Goal: Task Accomplishment & Management: Use online tool/utility

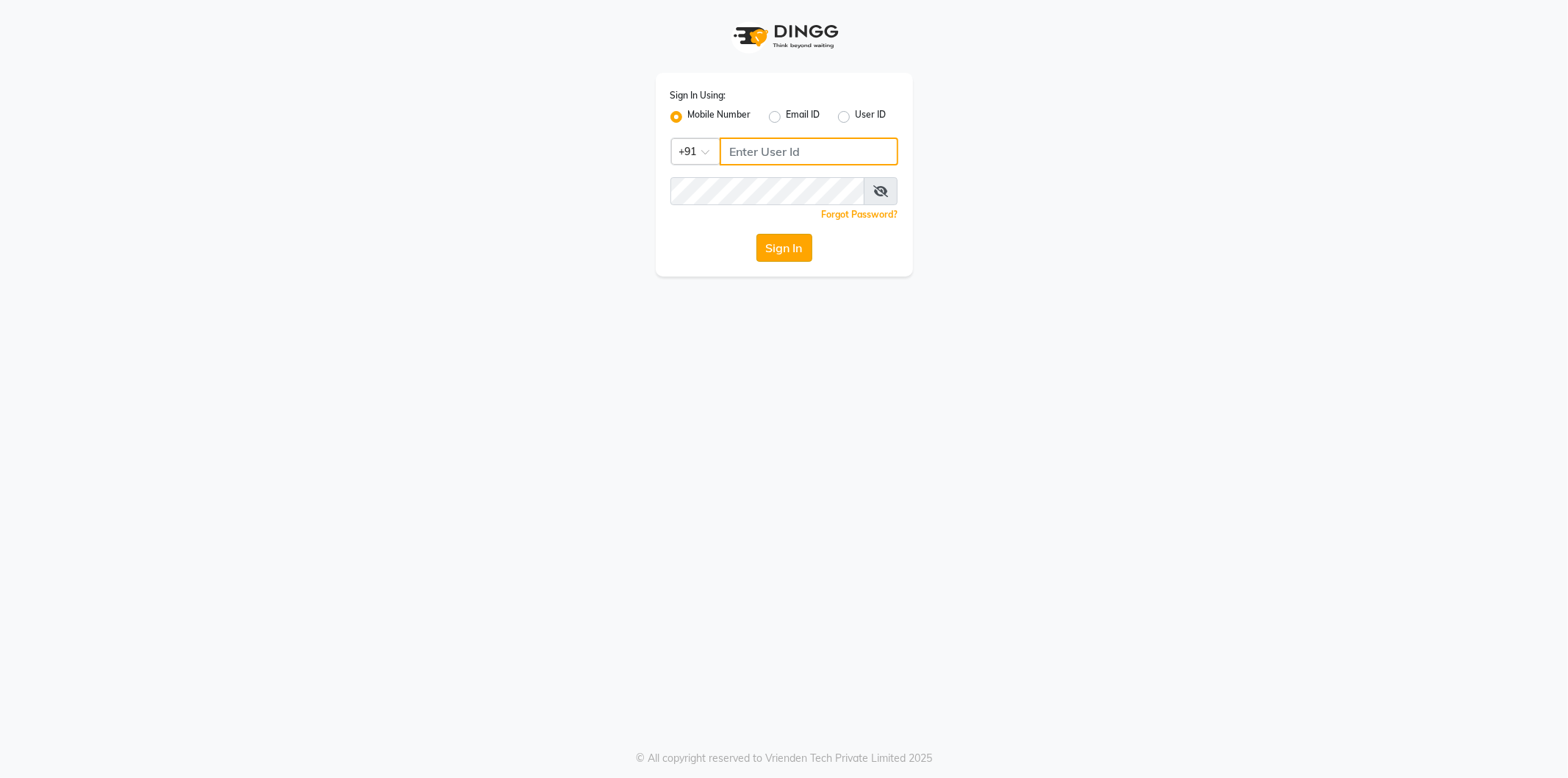
type input "8279543673"
click at [794, 243] on button "Sign In" at bounding box center [784, 247] width 56 height 28
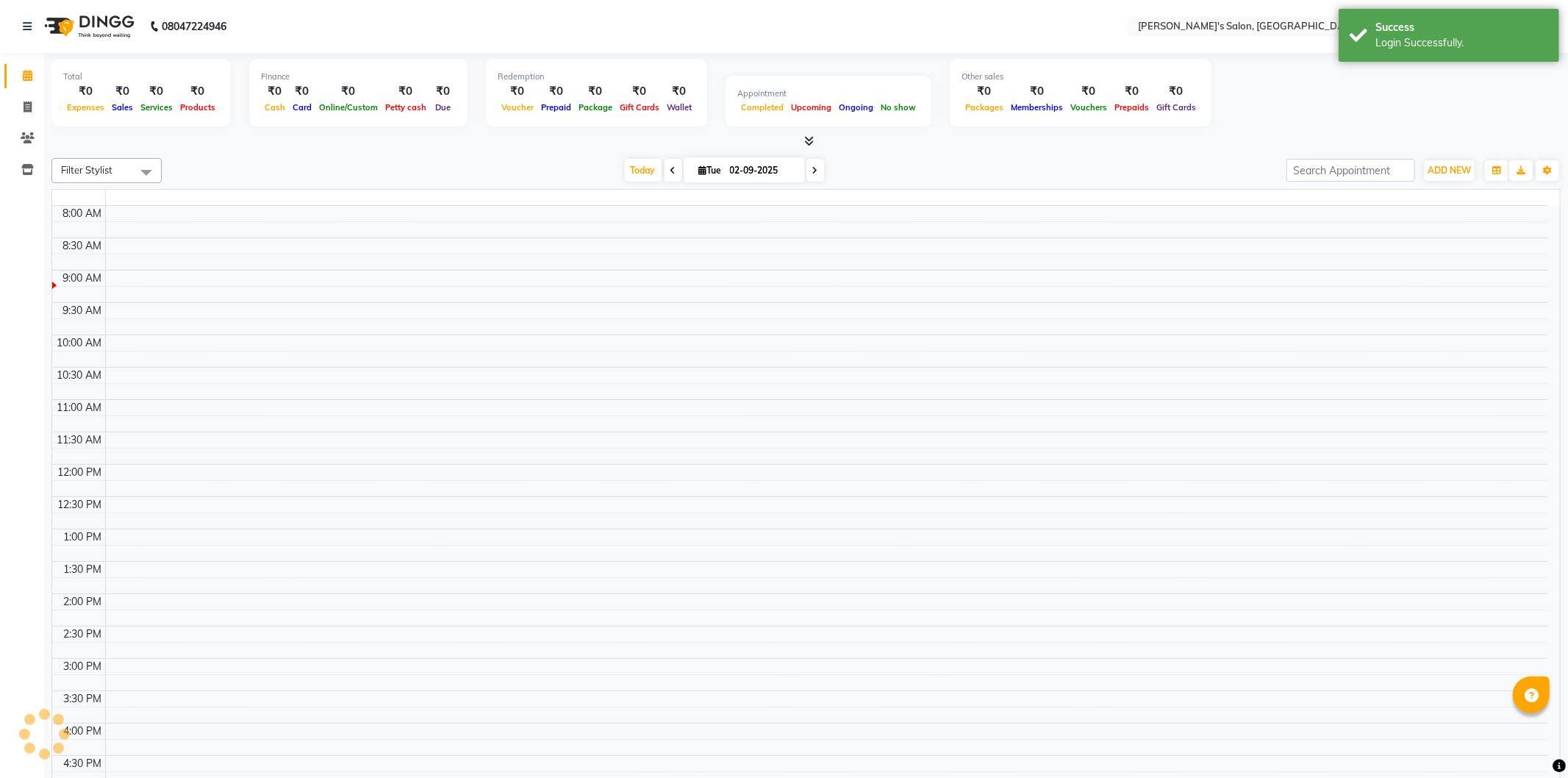
select select "en"
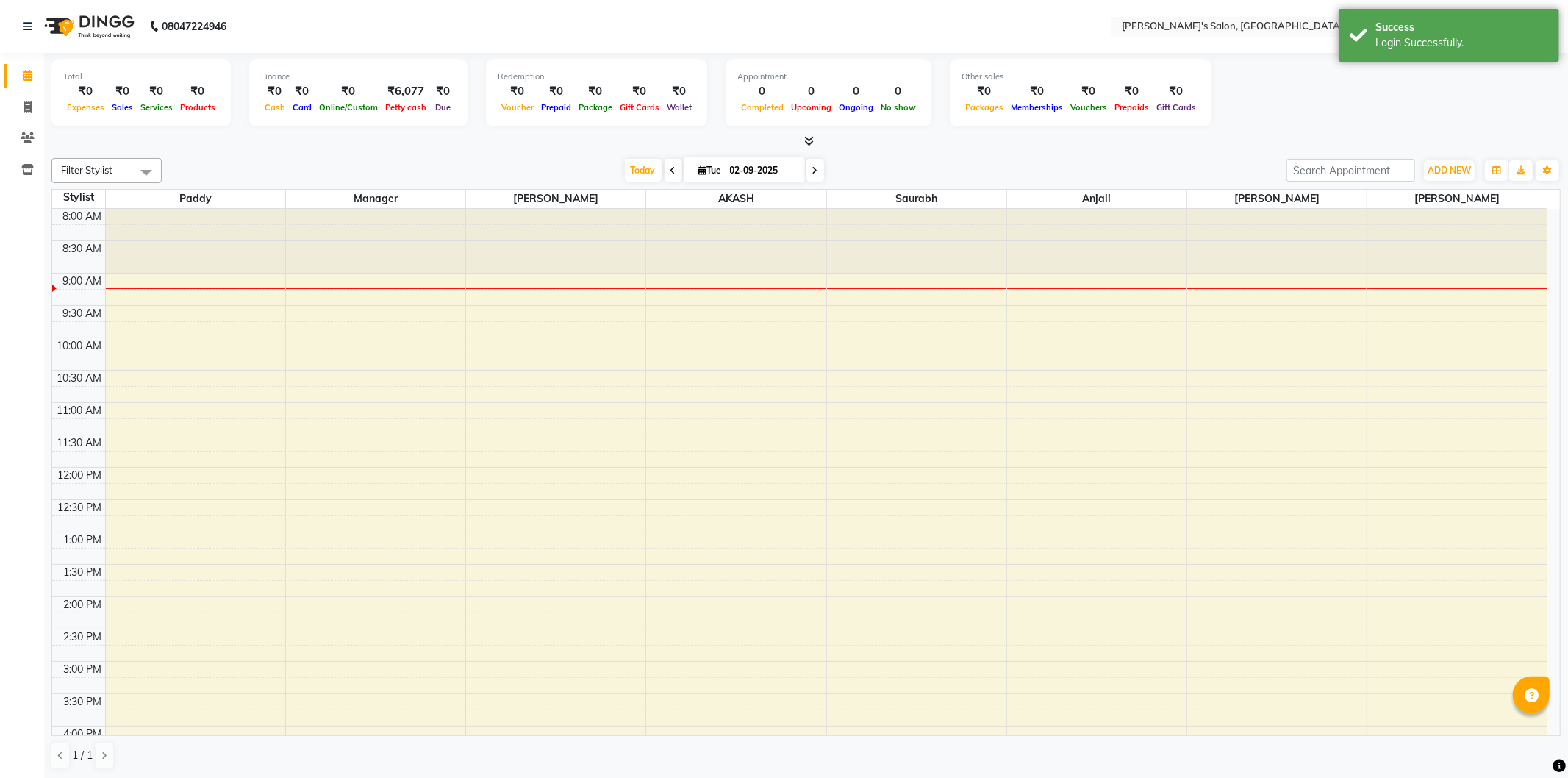
click at [670, 172] on icon at bounding box center [673, 171] width 6 height 9
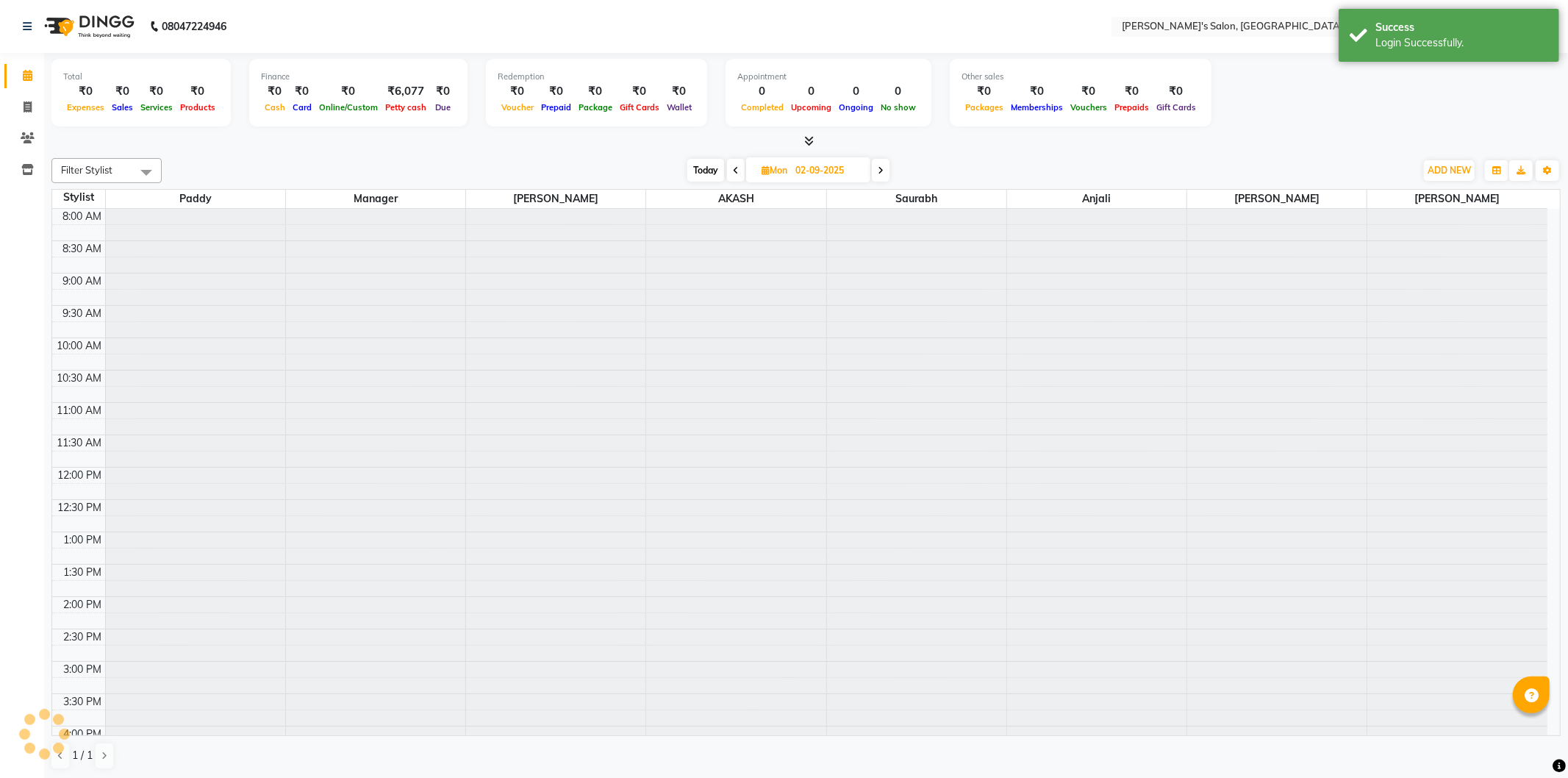
type input "01-09-2025"
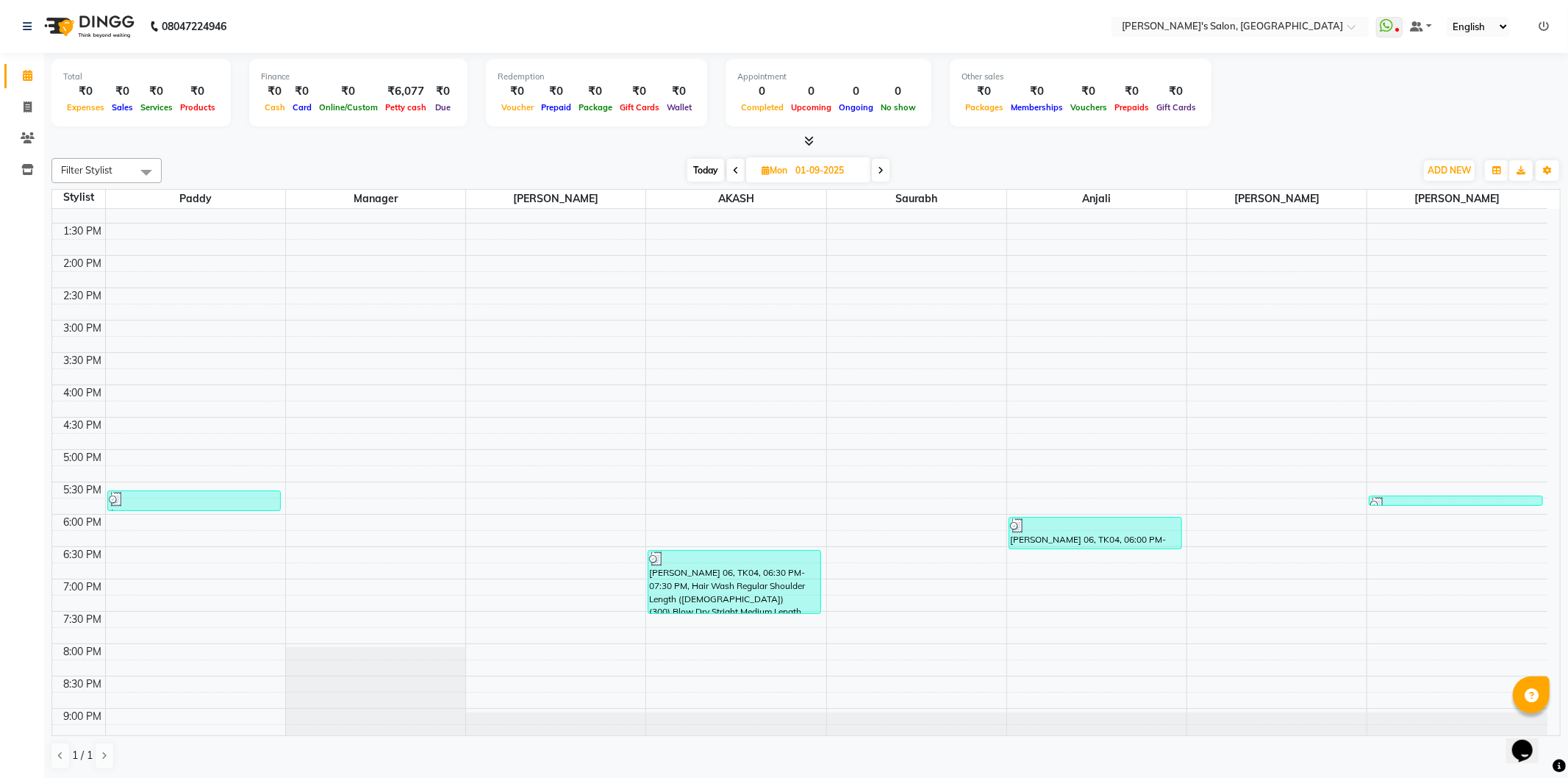
scroll to position [383, 0]
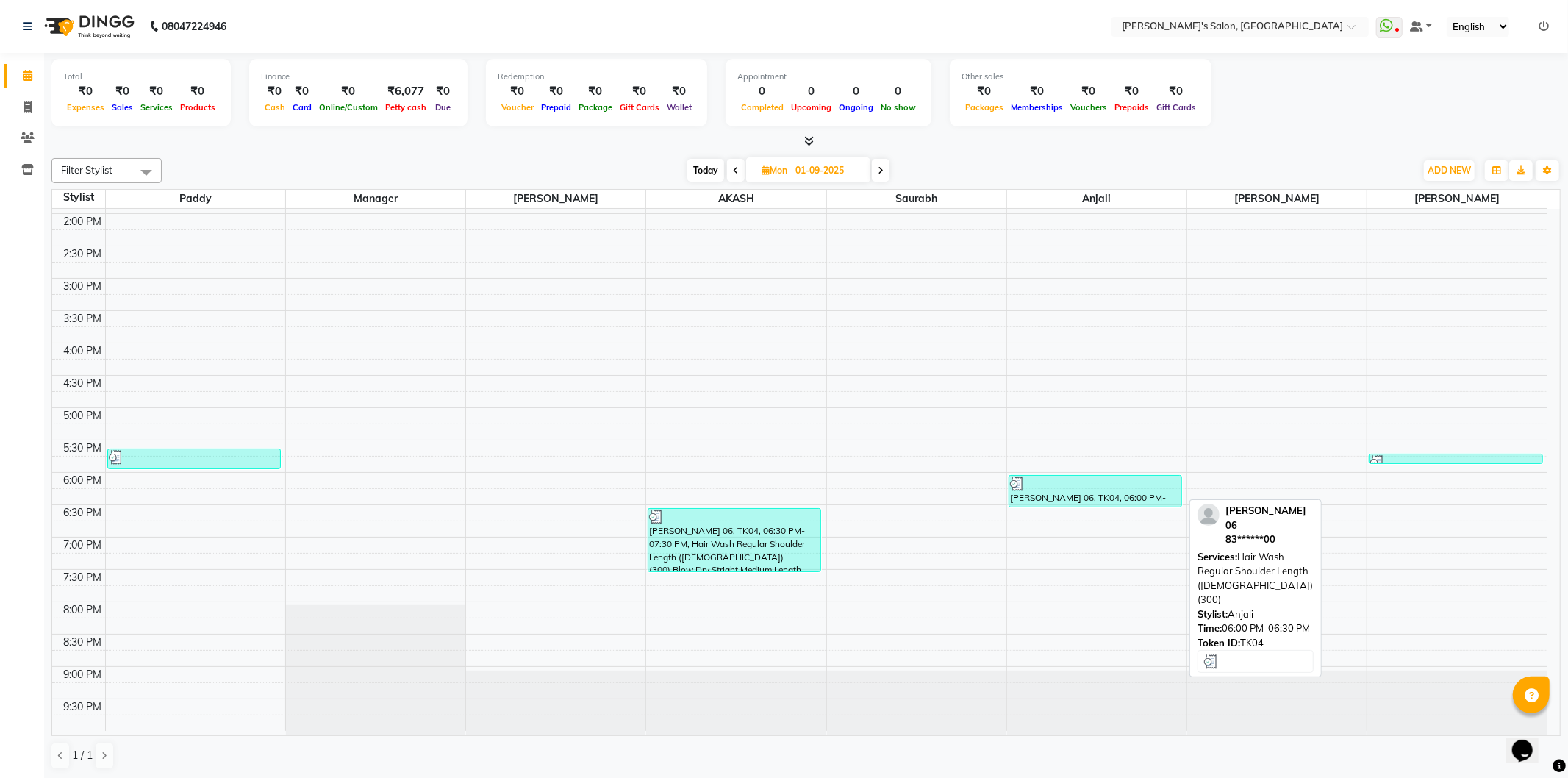
click at [1140, 488] on div at bounding box center [1096, 484] width 171 height 14
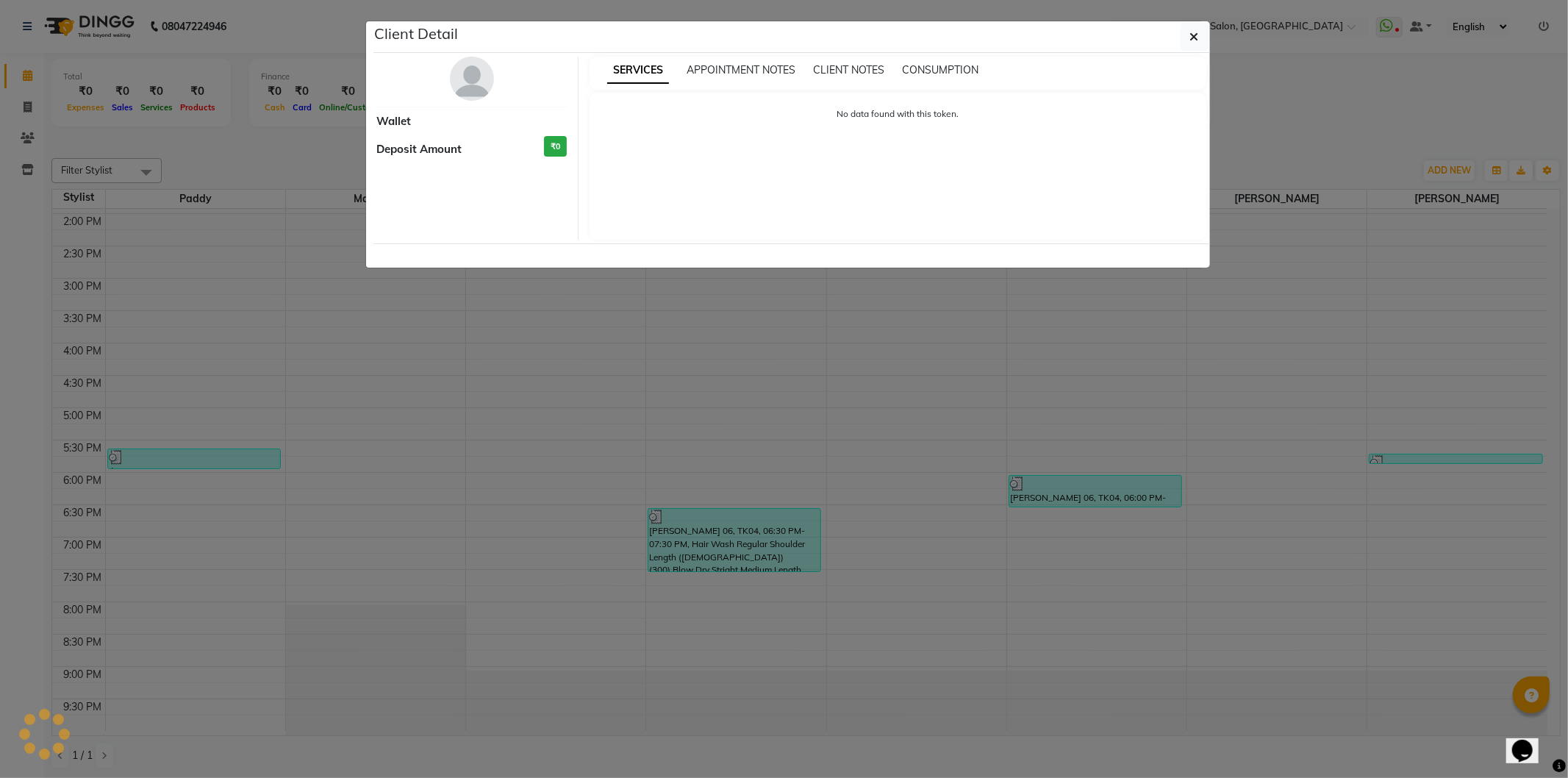
select select "3"
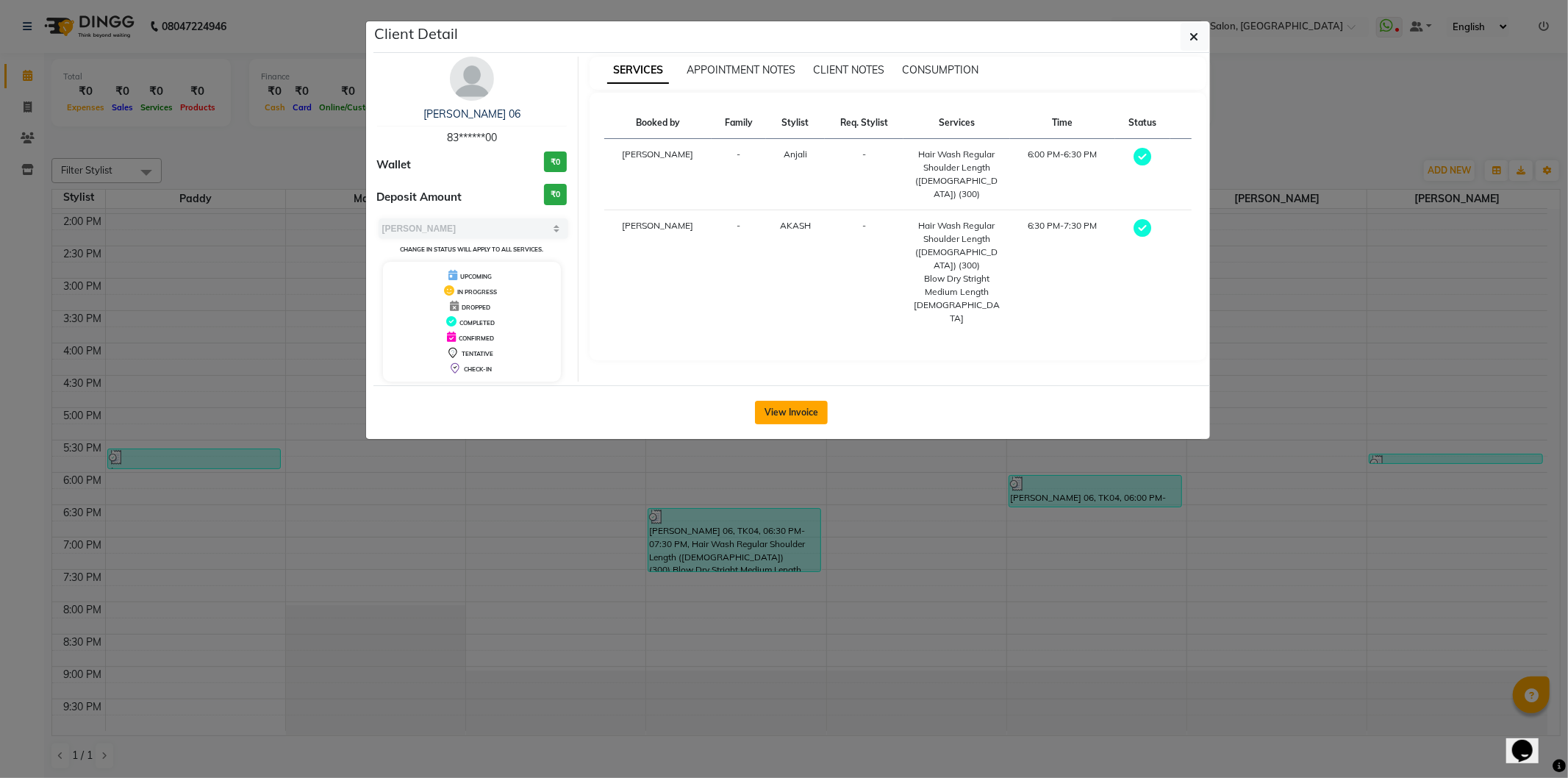
click at [782, 413] on button "View Invoice" at bounding box center [792, 413] width 72 height 24
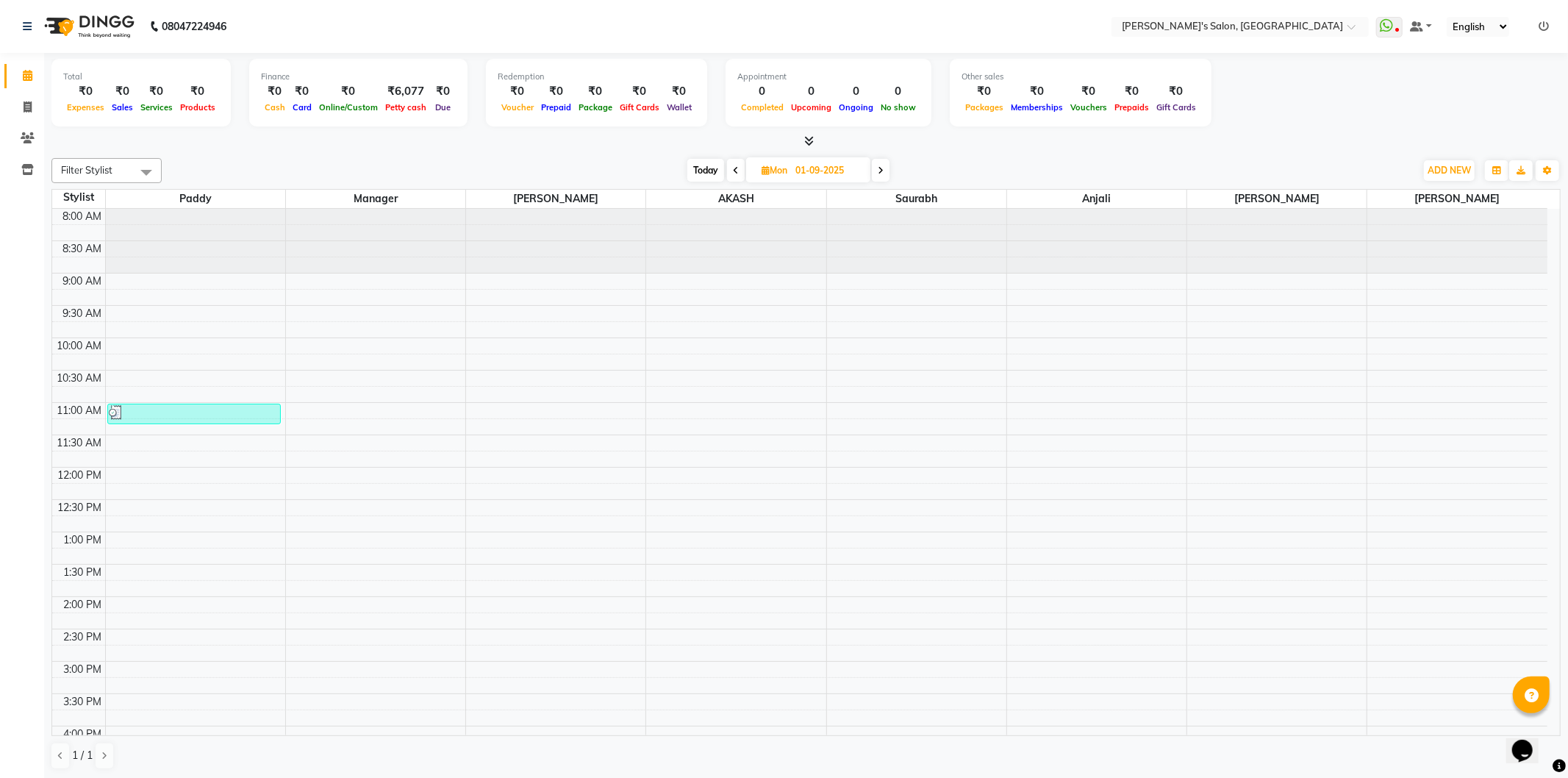
click at [733, 170] on icon at bounding box center [736, 171] width 6 height 9
type input "31-08-2025"
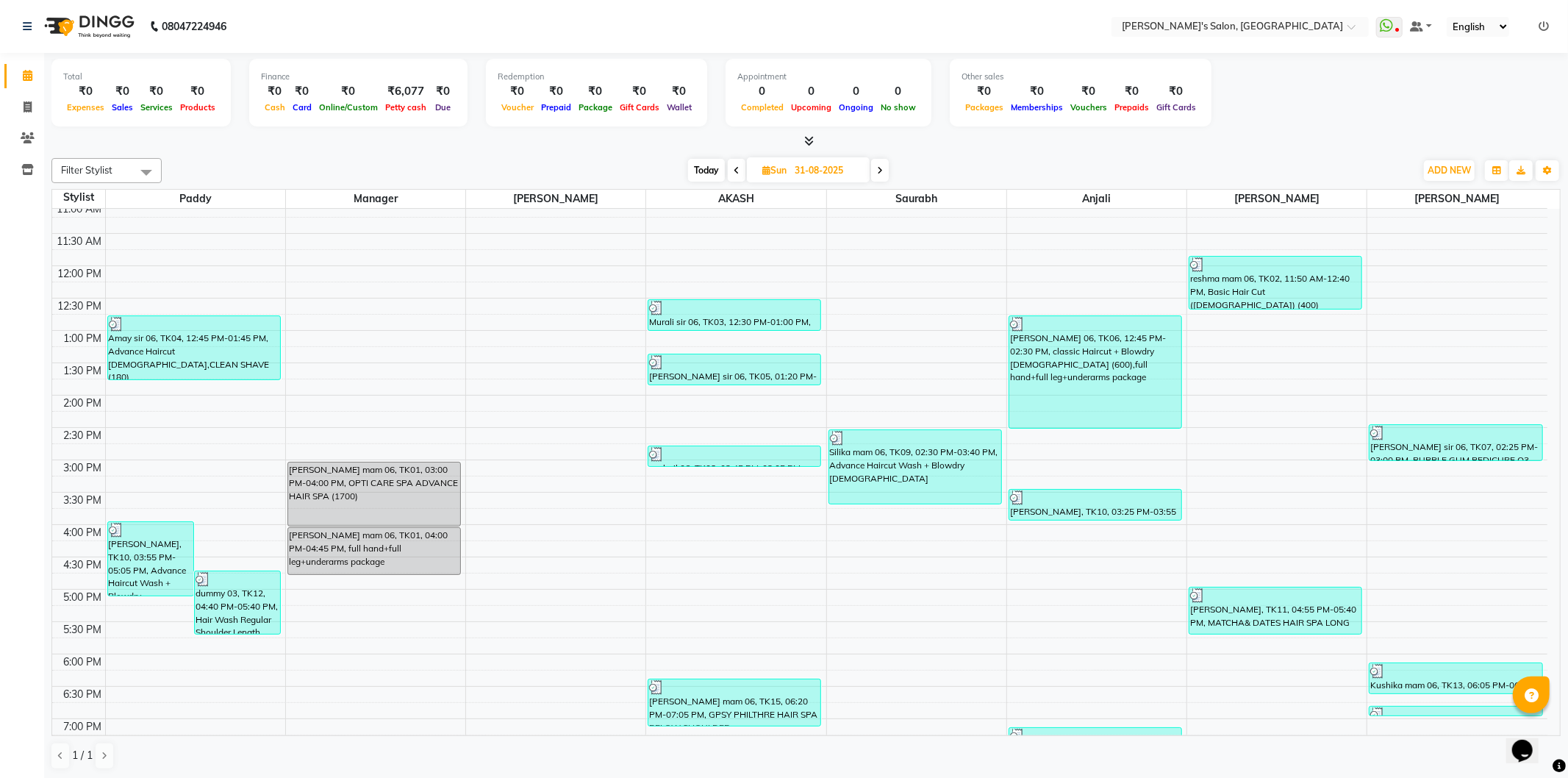
scroll to position [383, 0]
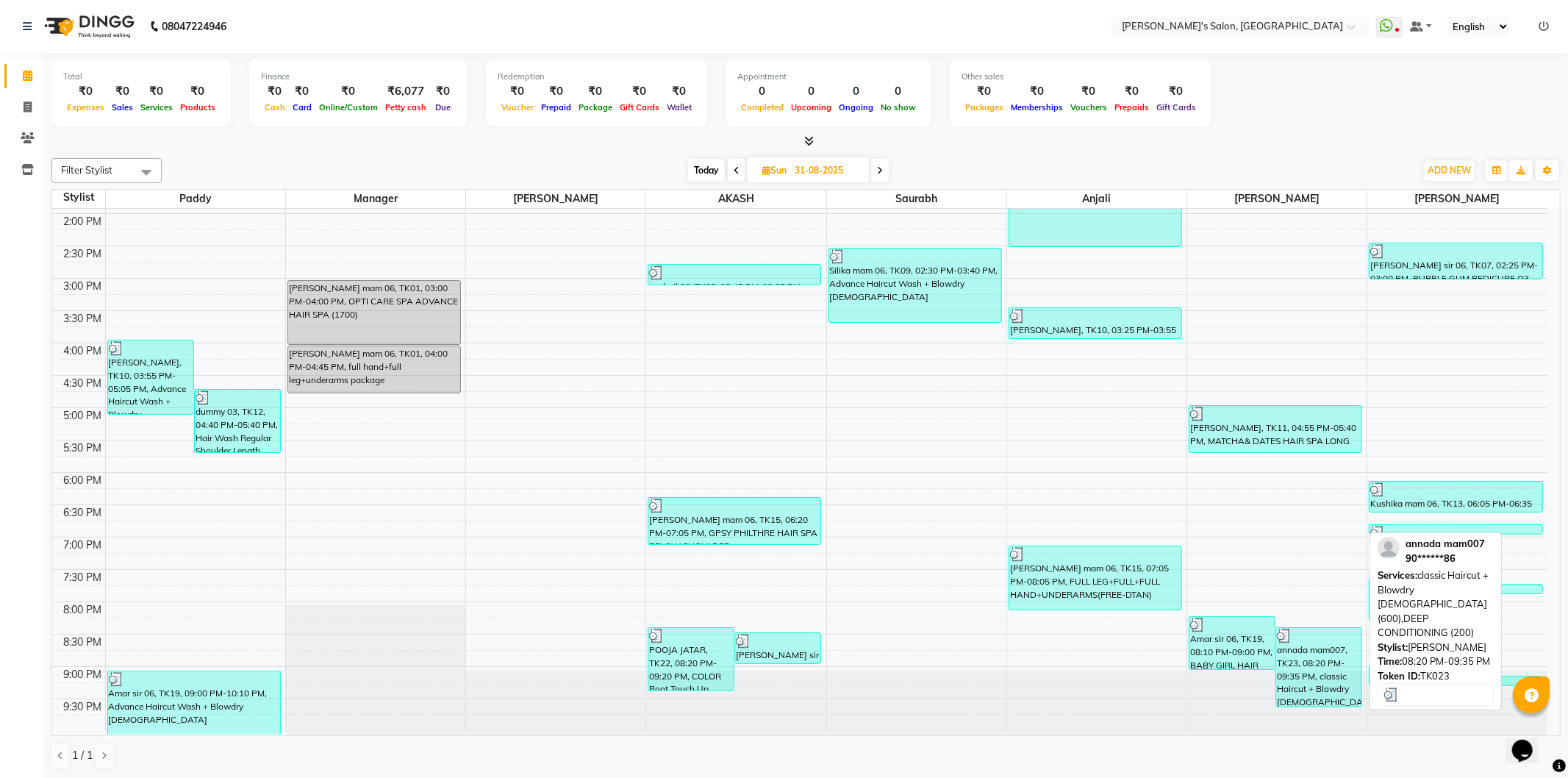
click at [1294, 659] on div "annada mam007, TK23, 08:20 PM-09:35 PM, classic Haircut + Blowdry [DEMOGRAPHIC_…" at bounding box center [1319, 667] width 85 height 79
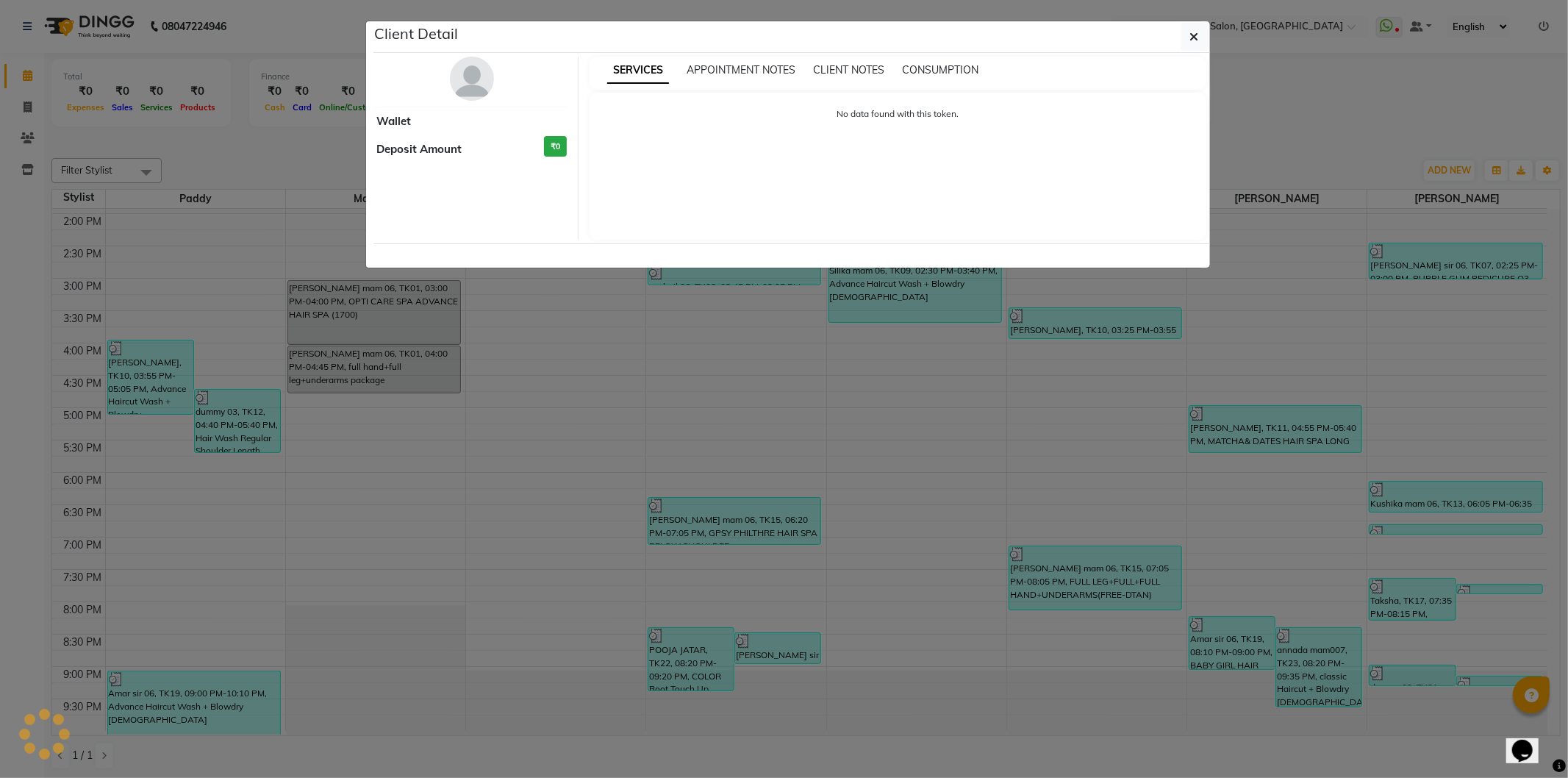
select select "3"
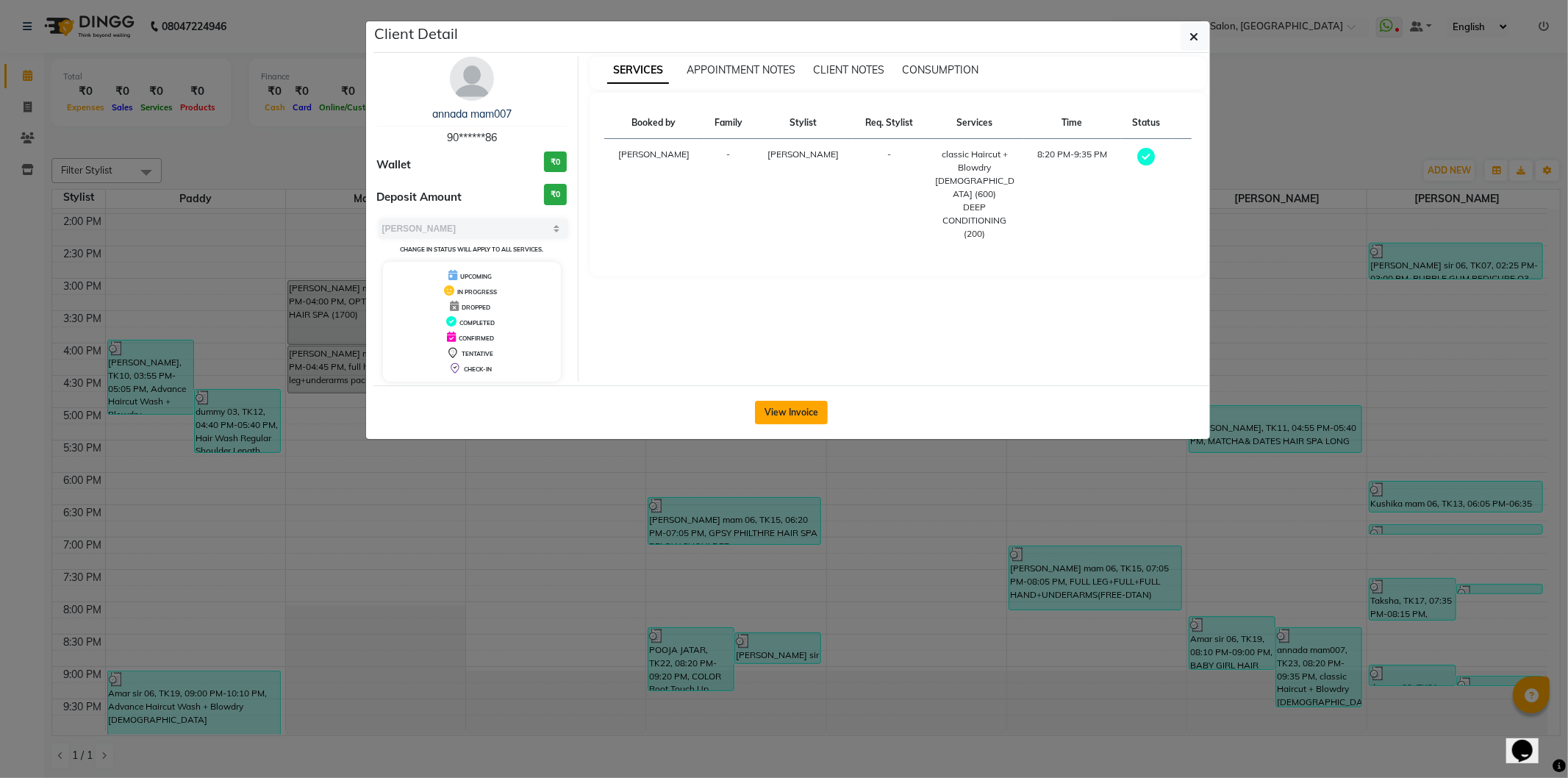
click at [789, 417] on button "View Invoice" at bounding box center [792, 413] width 72 height 24
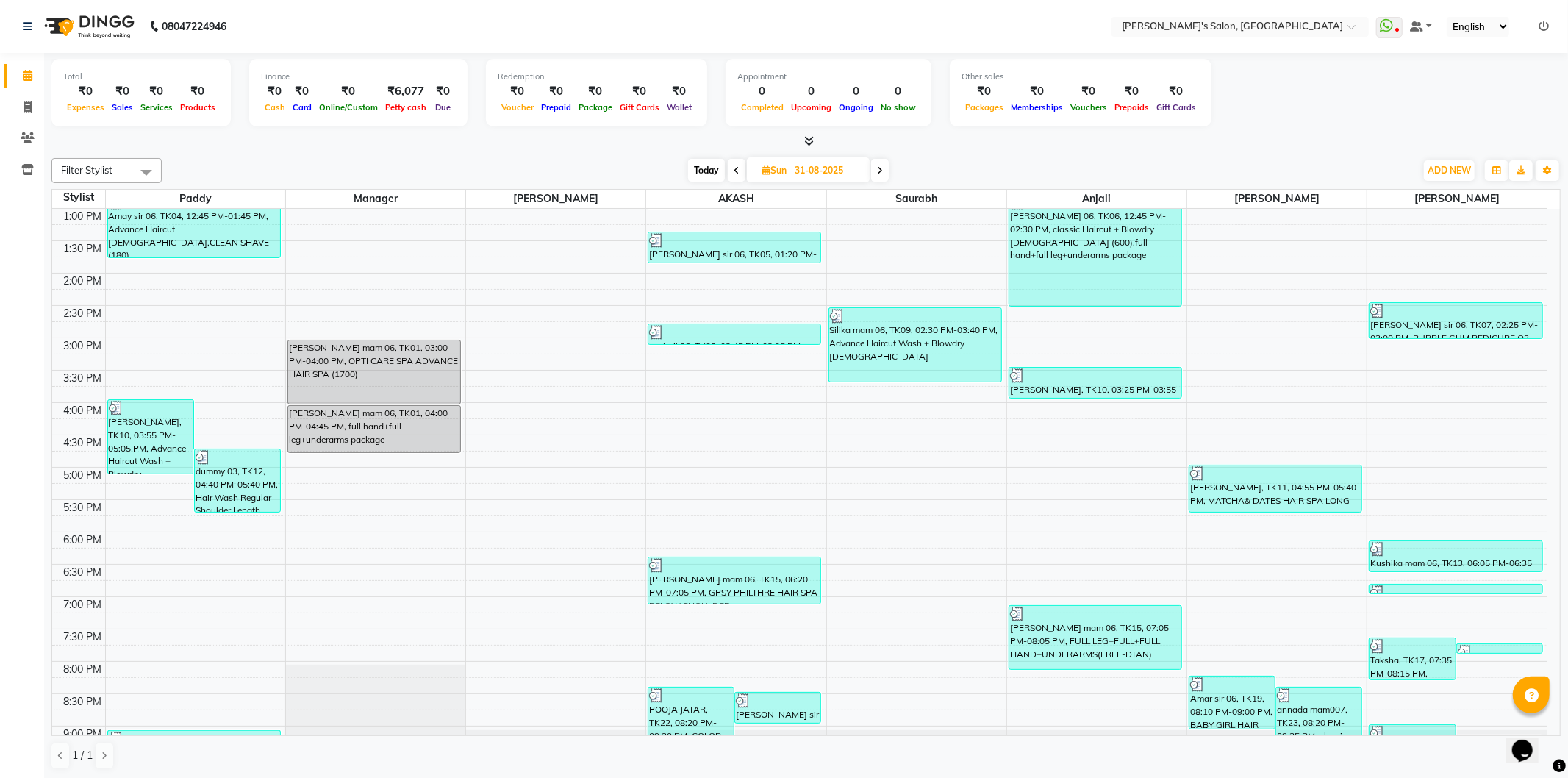
scroll to position [327, 0]
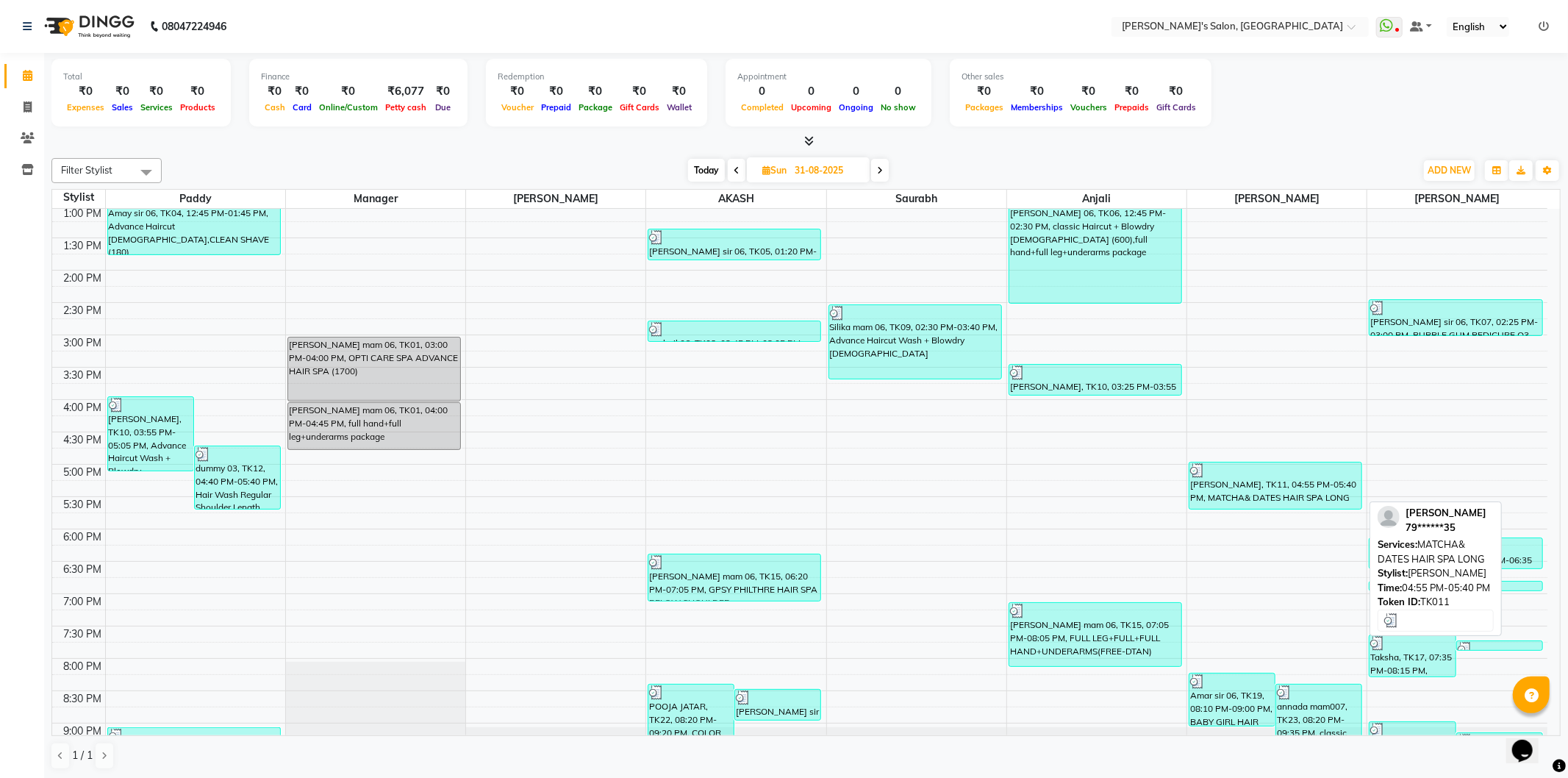
click at [1287, 486] on div "[PERSON_NAME], TK11, 04:55 PM-05:40 PM, MATCHA& DATES HAIR SPA LONG" at bounding box center [1276, 485] width 172 height 46
select select "3"
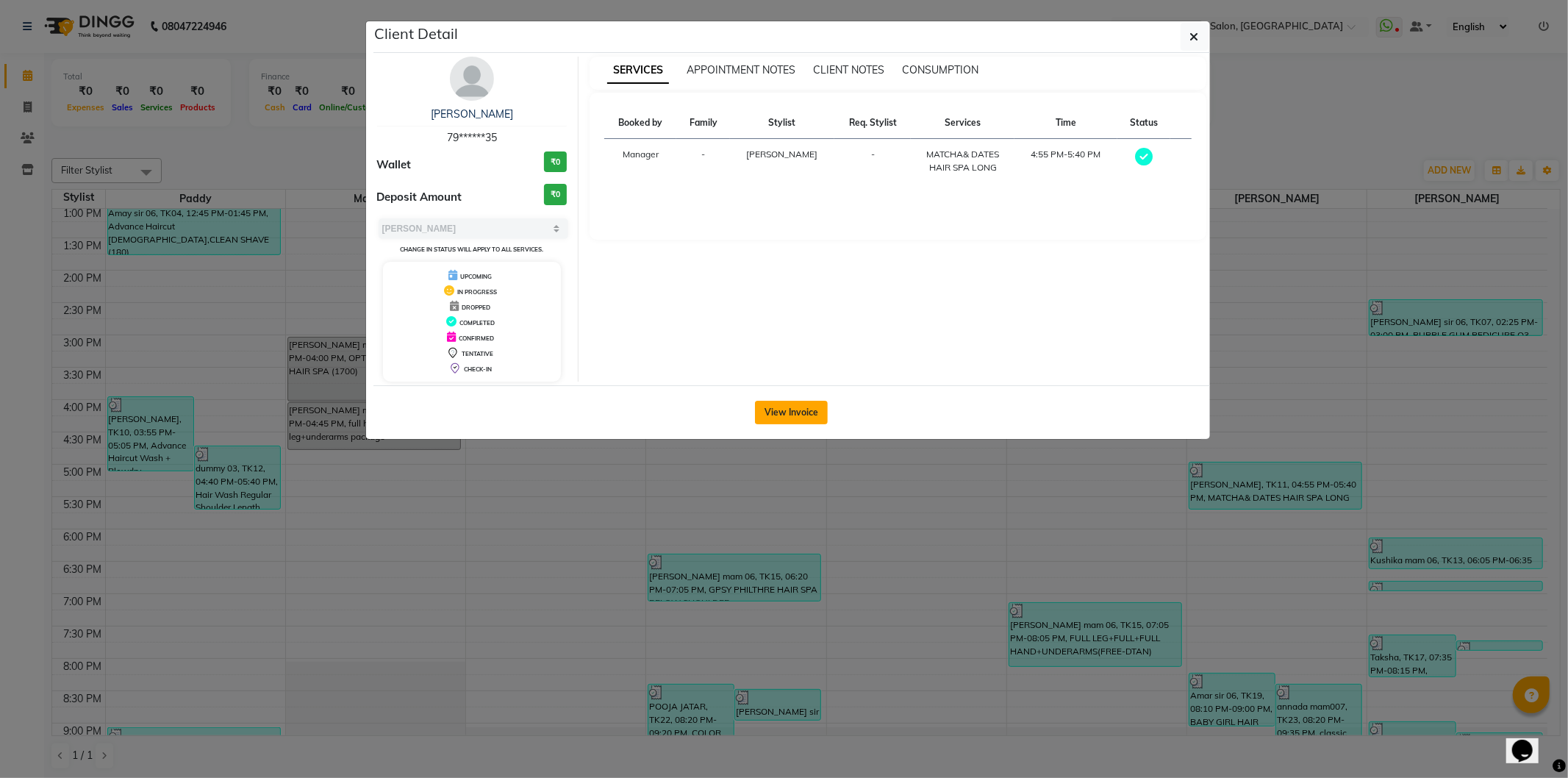
click at [777, 410] on button "View Invoice" at bounding box center [792, 413] width 72 height 24
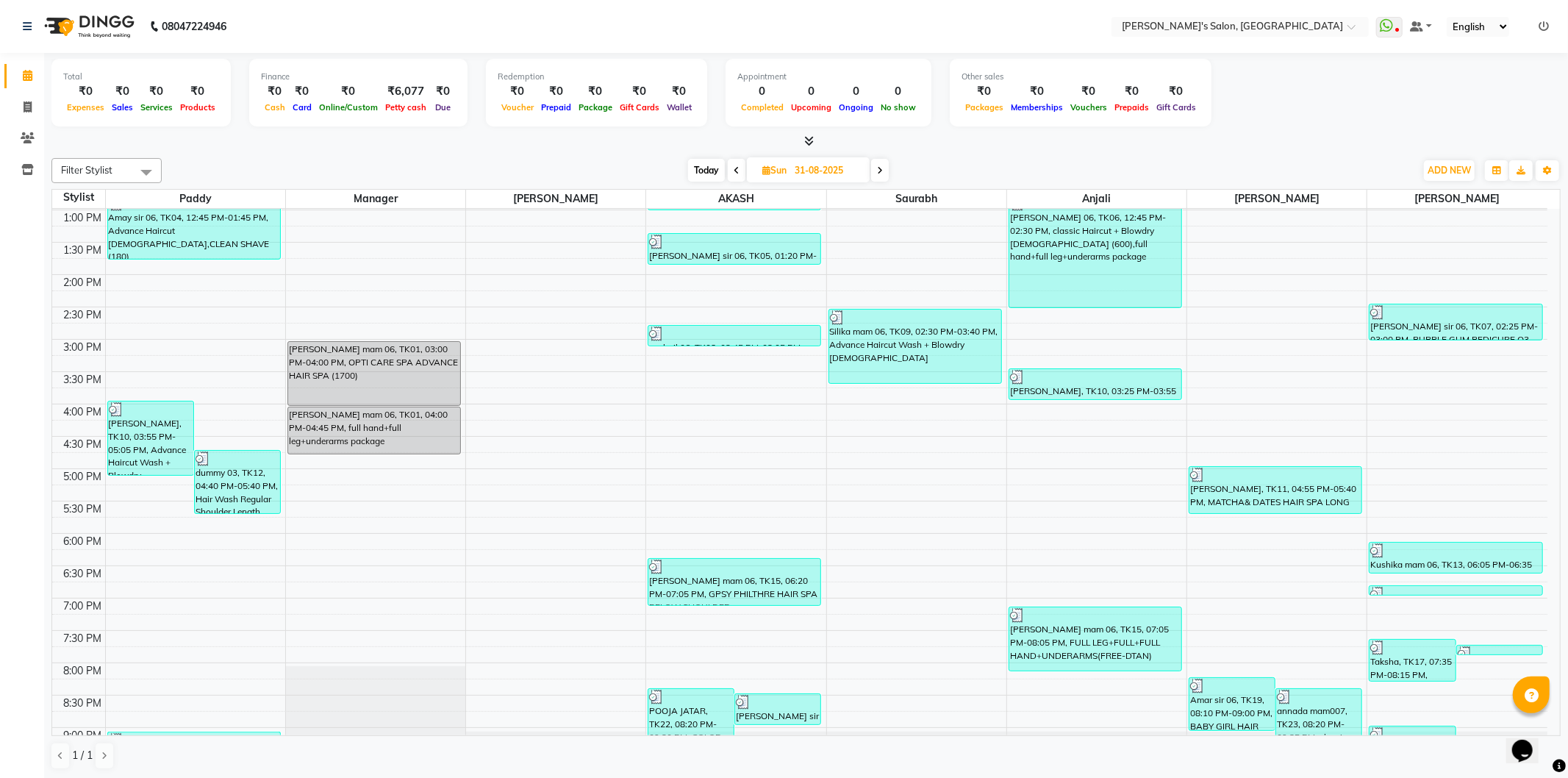
scroll to position [327, 0]
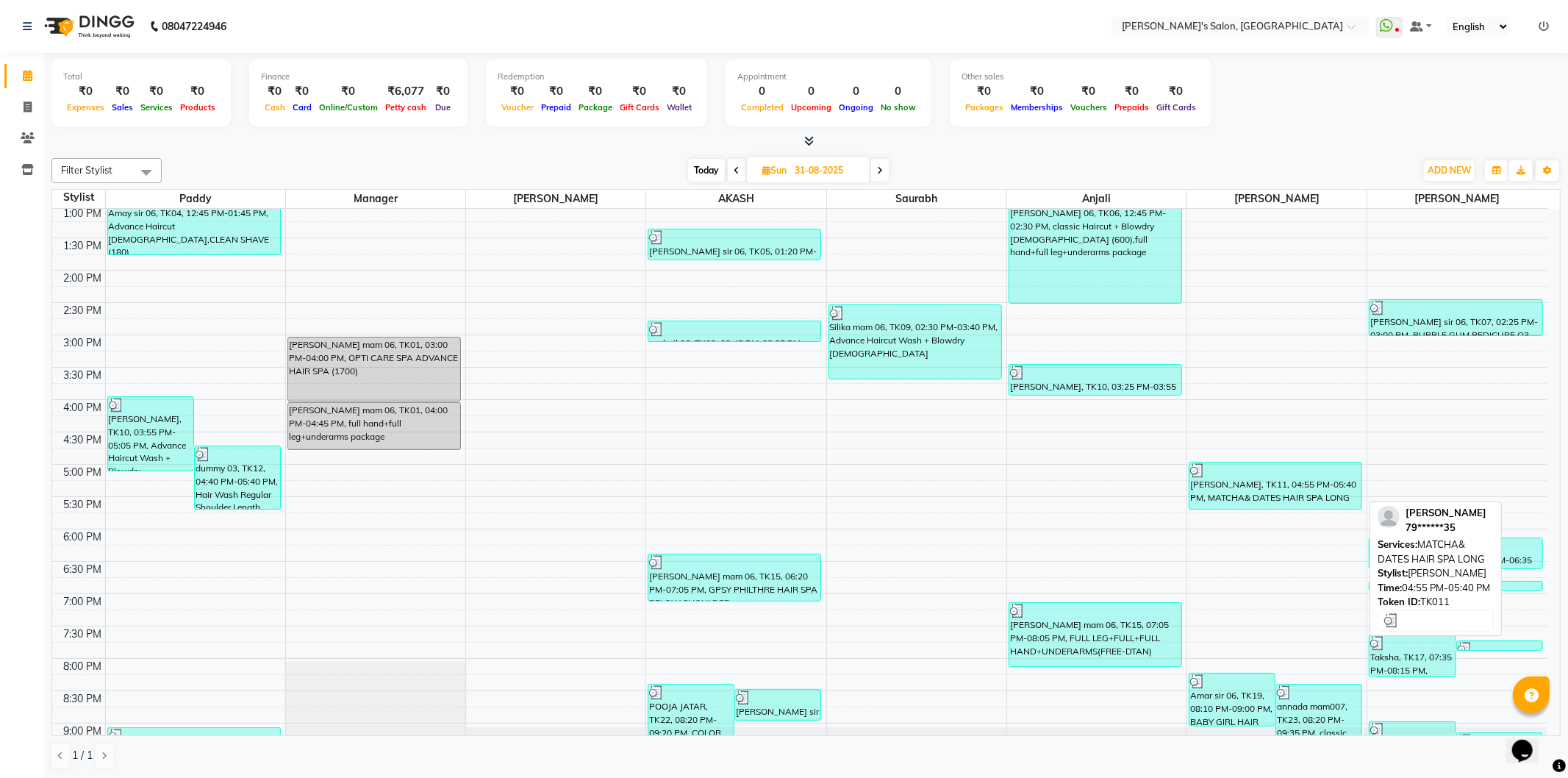
click at [1229, 486] on div "[PERSON_NAME], TK11, 04:55 PM-05:40 PM, MATCHA& DATES HAIR SPA LONG" at bounding box center [1276, 485] width 172 height 46
select select "3"
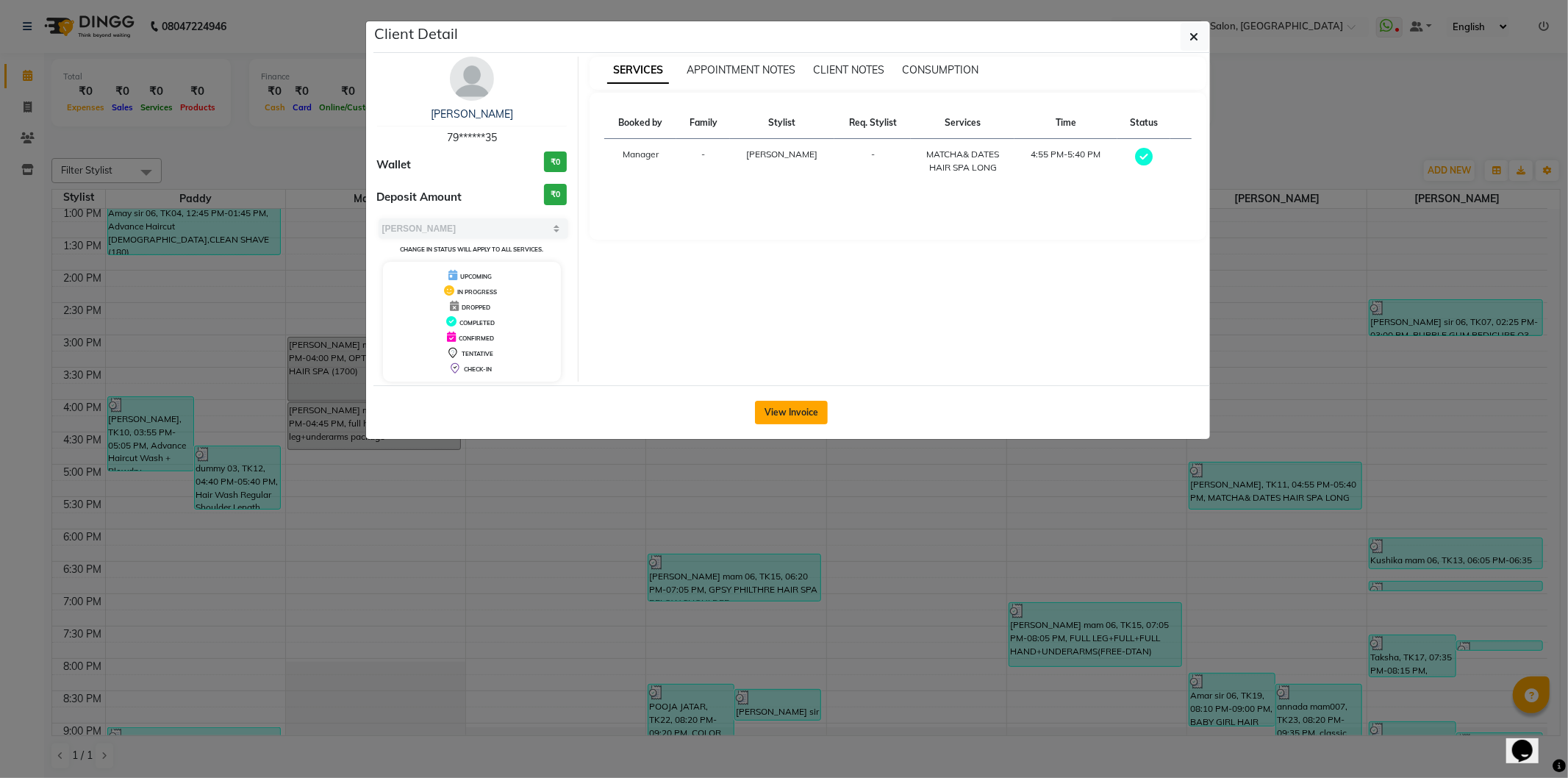
click at [779, 410] on button "View Invoice" at bounding box center [792, 413] width 72 height 24
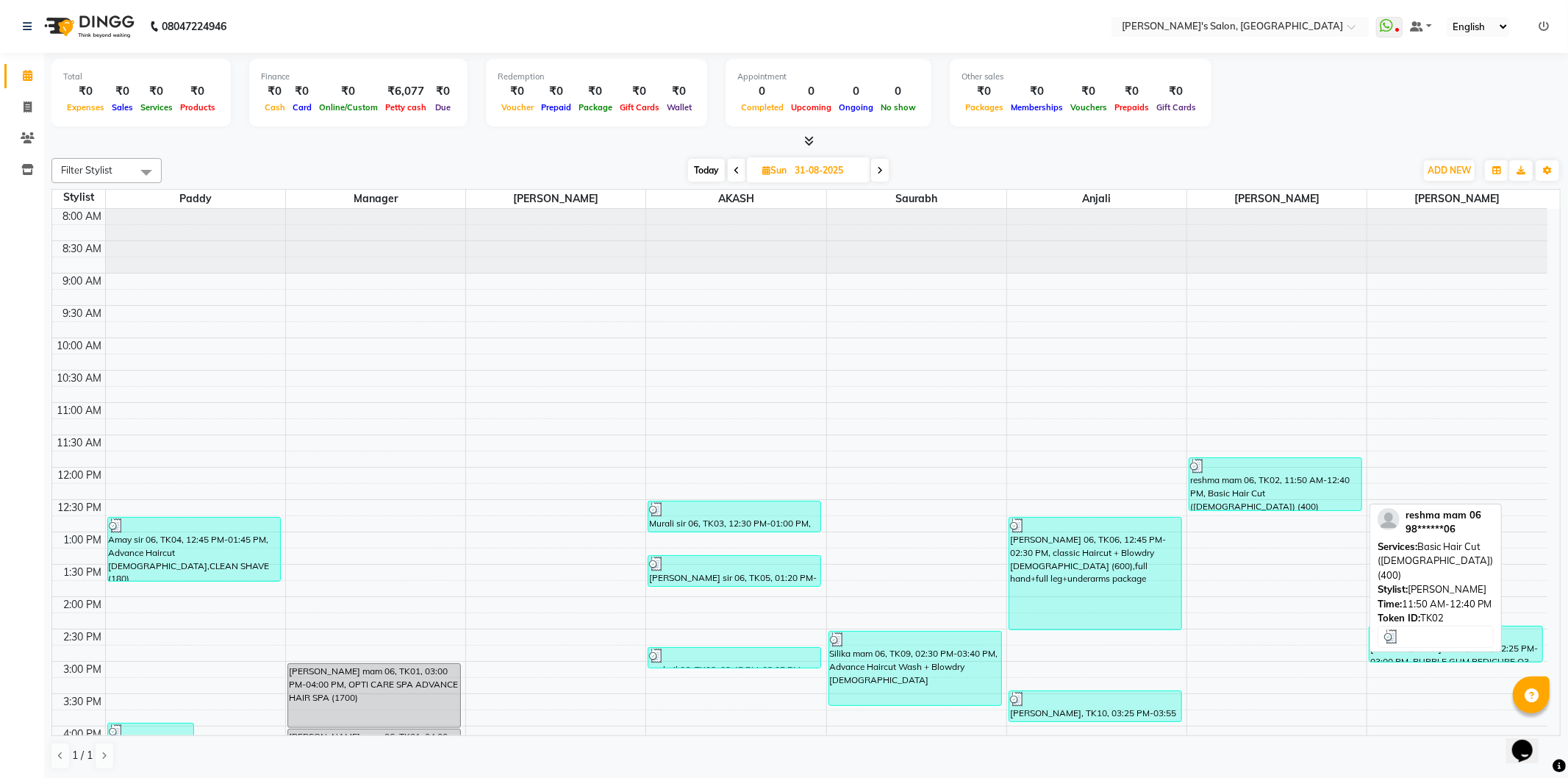
click at [1260, 471] on div at bounding box center [1276, 466] width 171 height 14
select select "3"
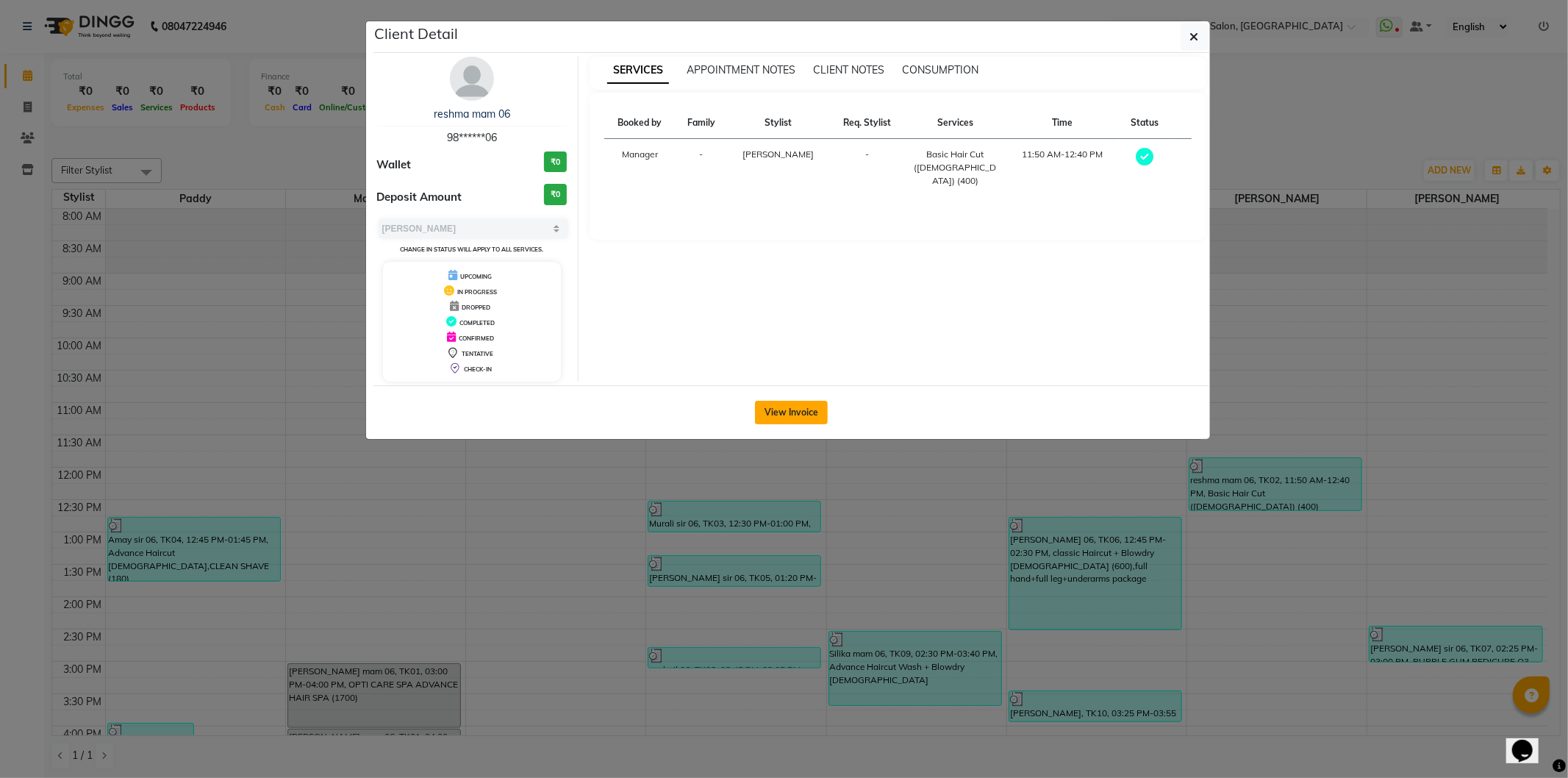
click at [770, 407] on button "View Invoice" at bounding box center [792, 413] width 72 height 24
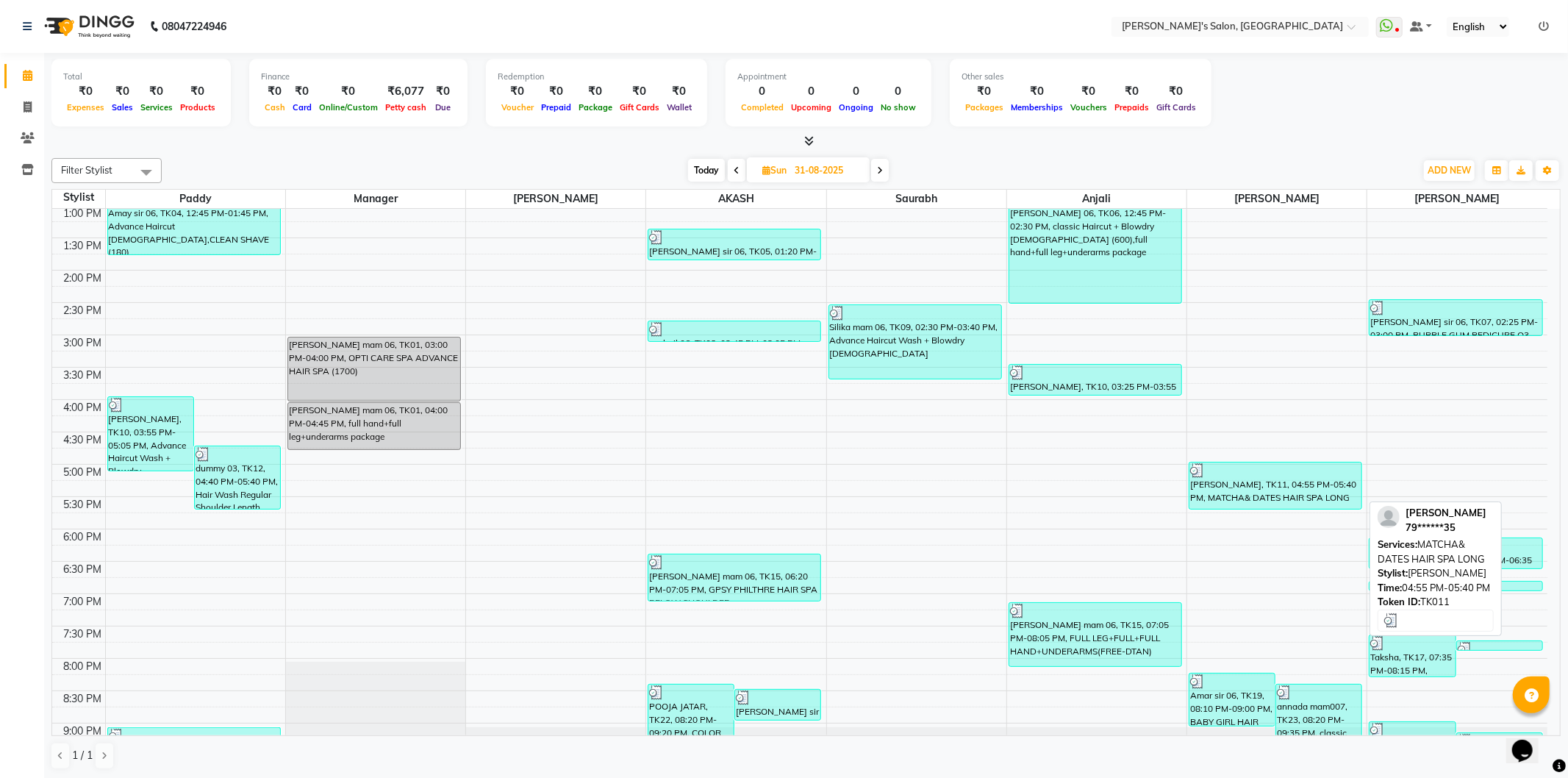
scroll to position [383, 0]
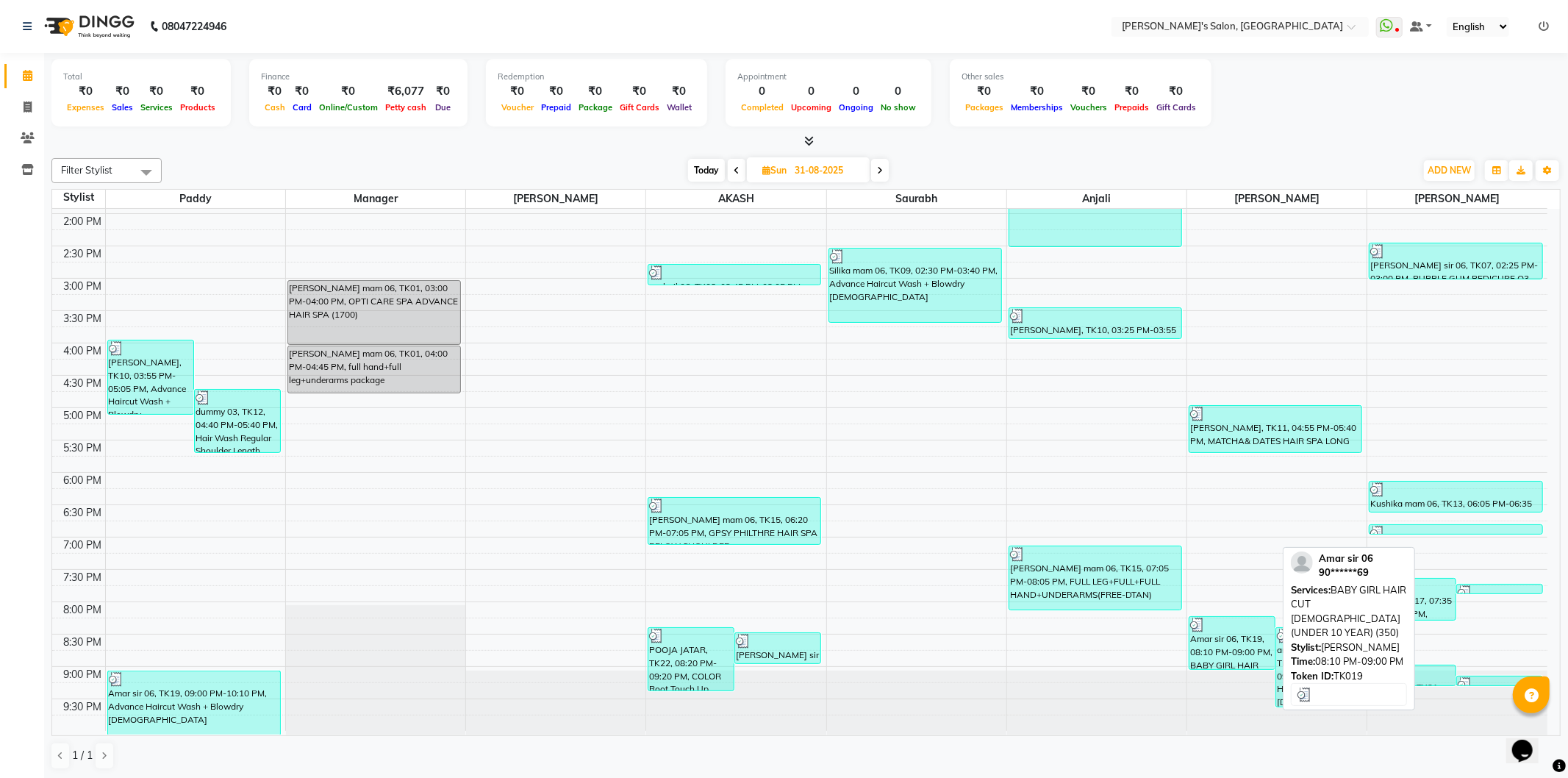
click at [1235, 650] on div "Amar sir 06, TK19, 08:10 PM-09:00 PM, BABY GIRL HAIR CUT [DEMOGRAPHIC_DATA] (UN…" at bounding box center [1232, 643] width 85 height 52
select select "3"
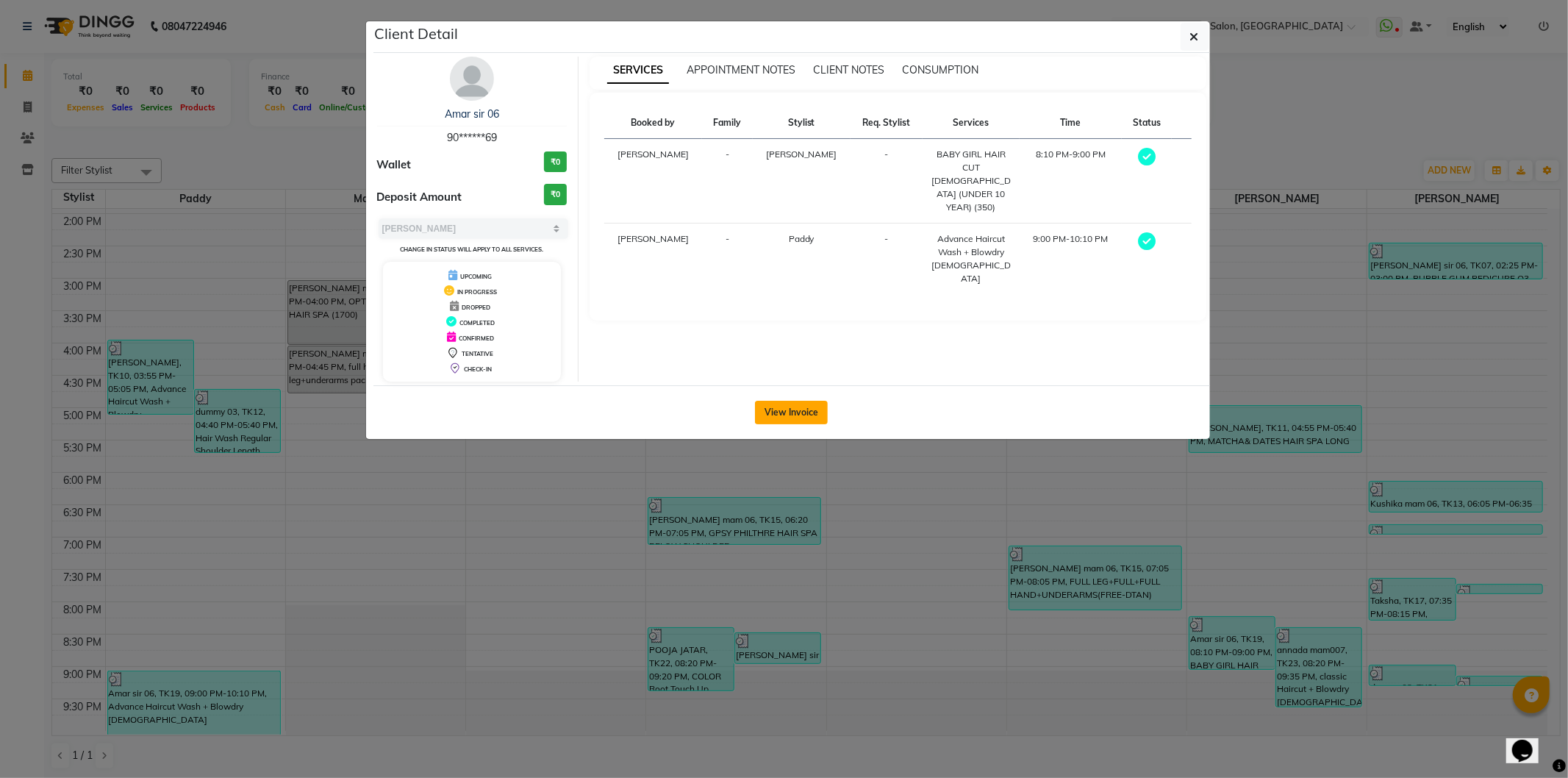
click at [783, 417] on button "View Invoice" at bounding box center [792, 413] width 72 height 24
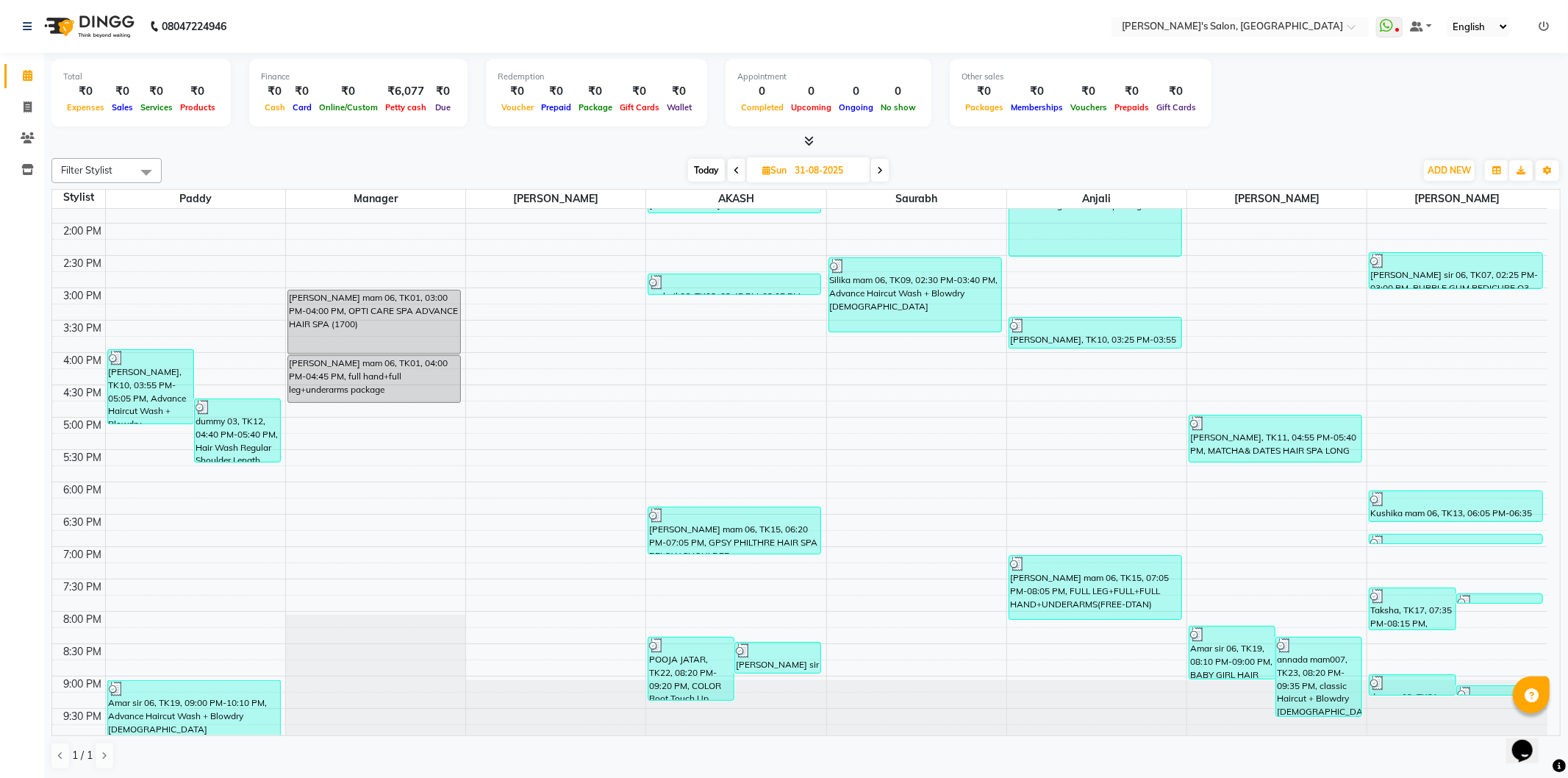
scroll to position [383, 0]
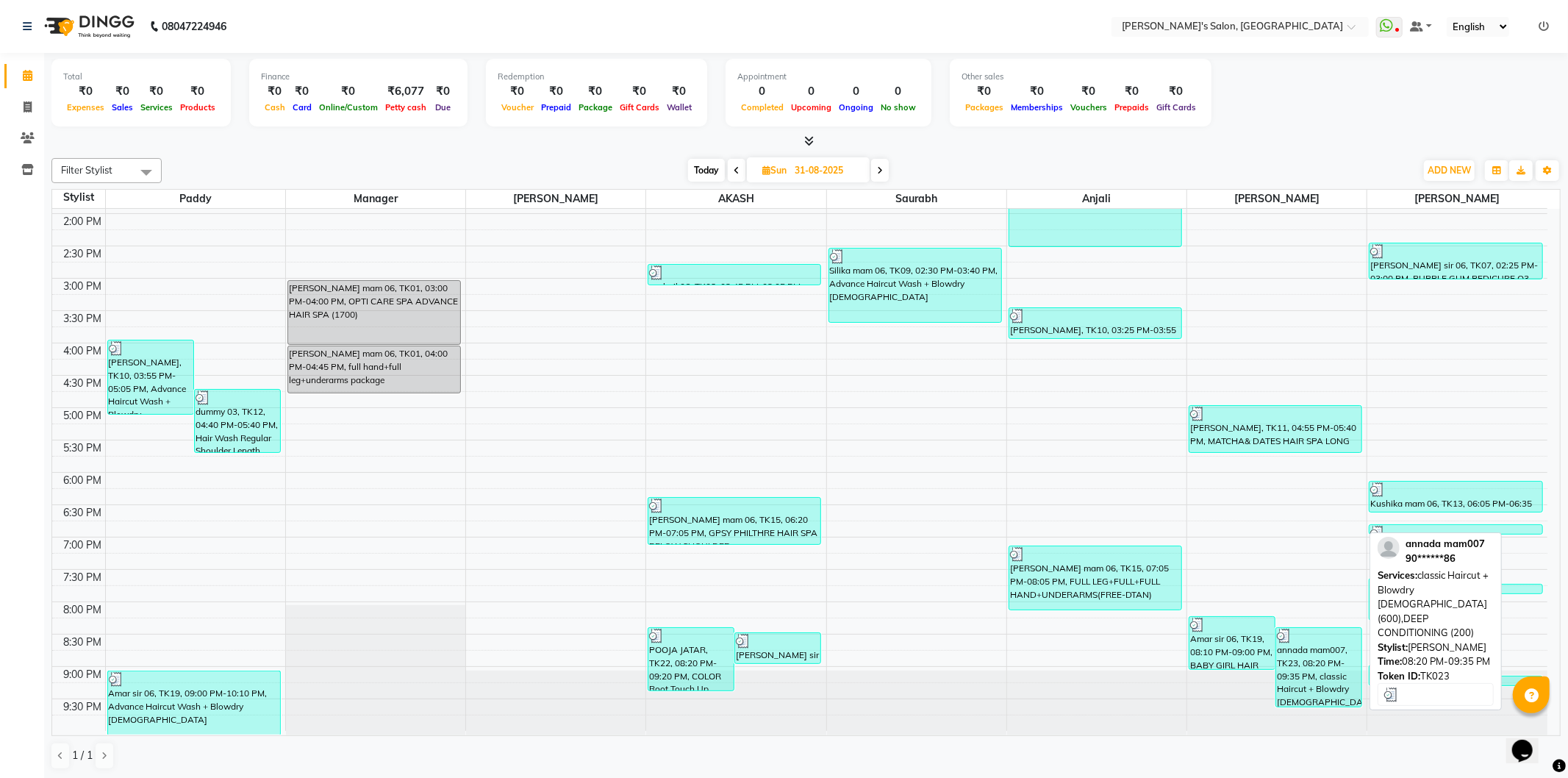
click at [1326, 665] on div "annada mam007, TK23, 08:20 PM-09:35 PM, classic Haircut + Blowdry [DEMOGRAPHIC_…" at bounding box center [1319, 667] width 85 height 79
select select "3"
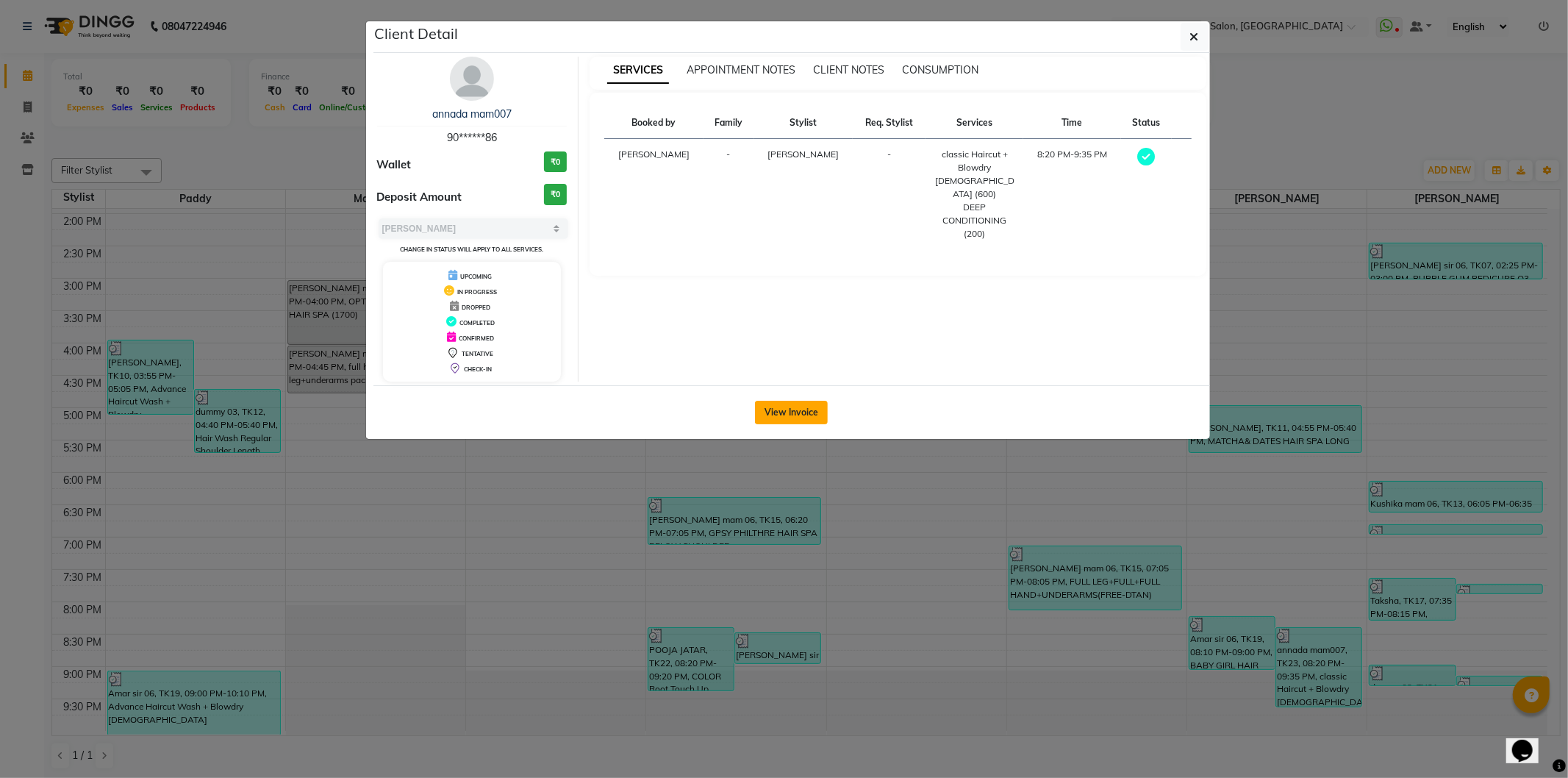
click at [805, 410] on button "View Invoice" at bounding box center [792, 413] width 72 height 24
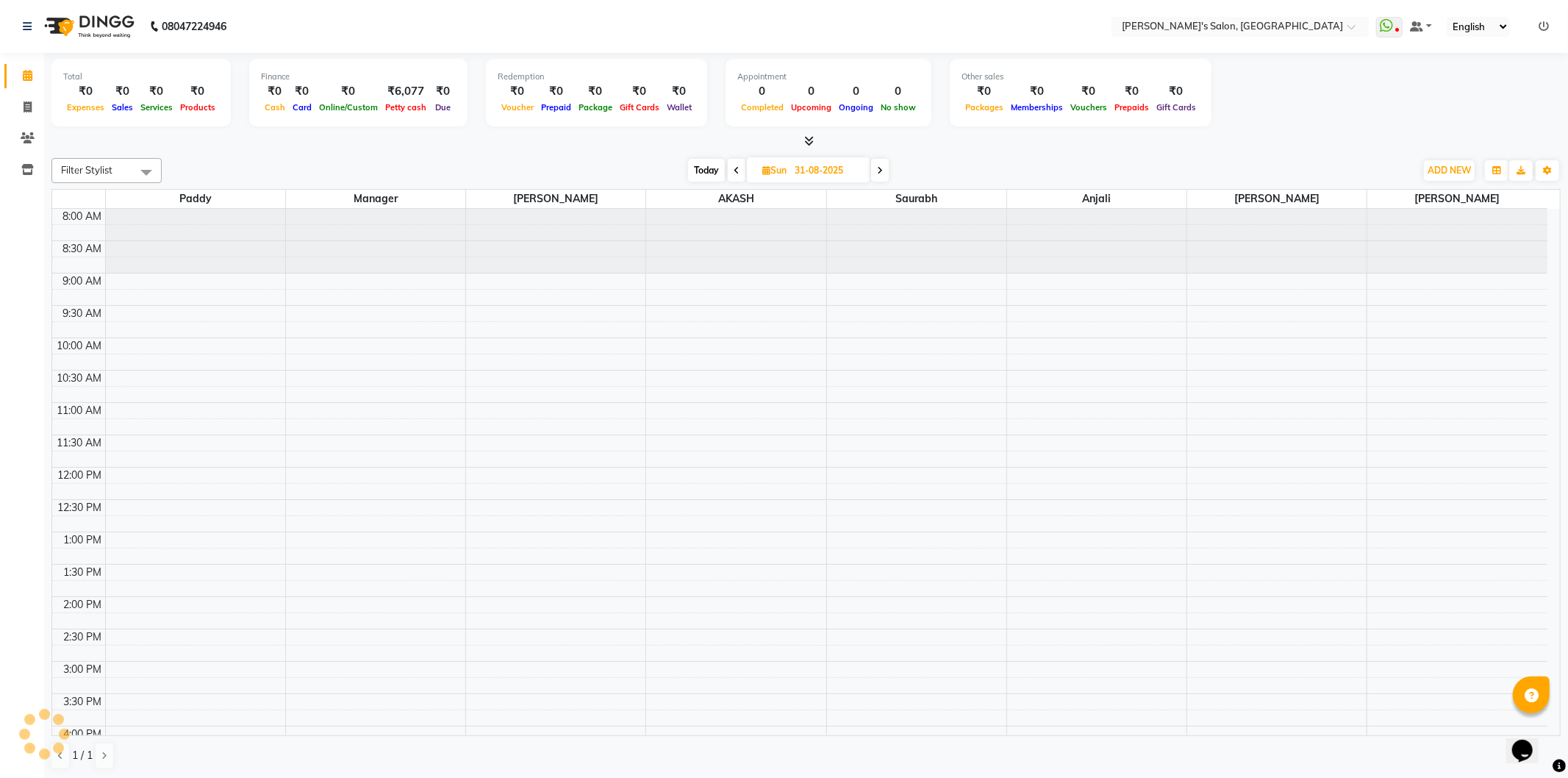
select select "en"
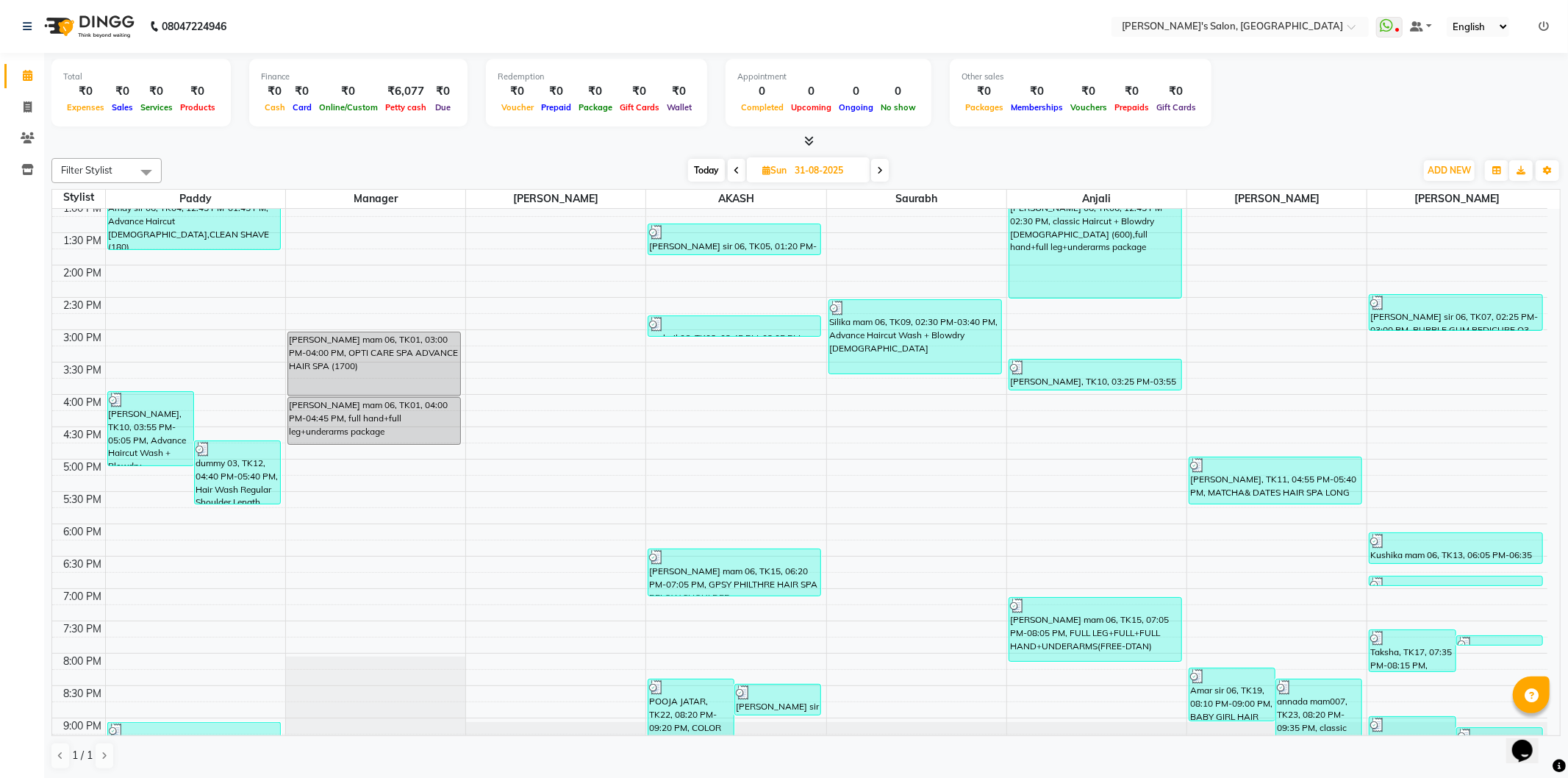
scroll to position [383, 0]
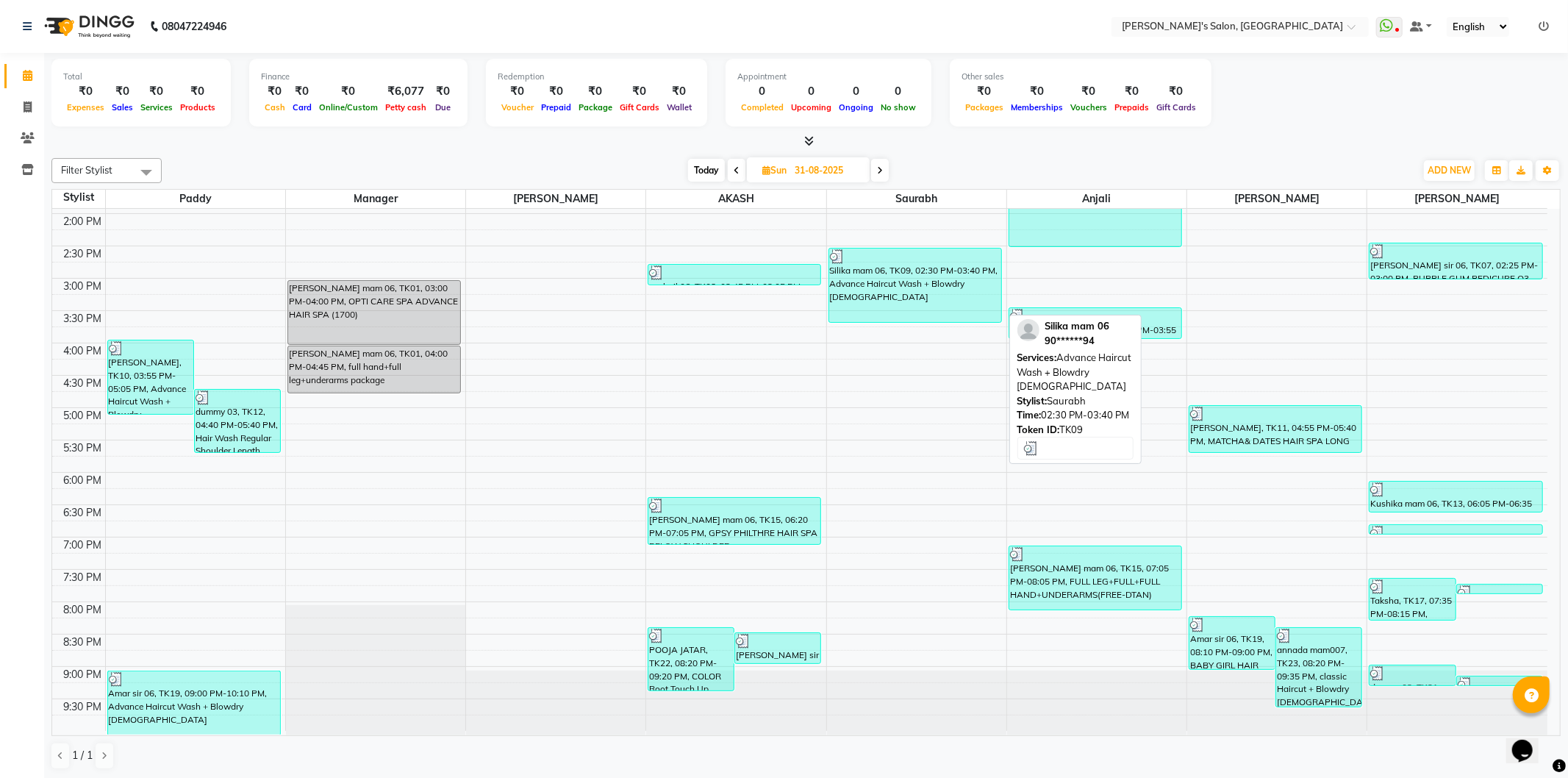
click at [908, 283] on div "Silika mam 06, TK09, 02:30 PM-03:40 PM, Advance Haircut Wash + Blowdry [DEMOGRA…" at bounding box center [916, 285] width 172 height 73
select select "3"
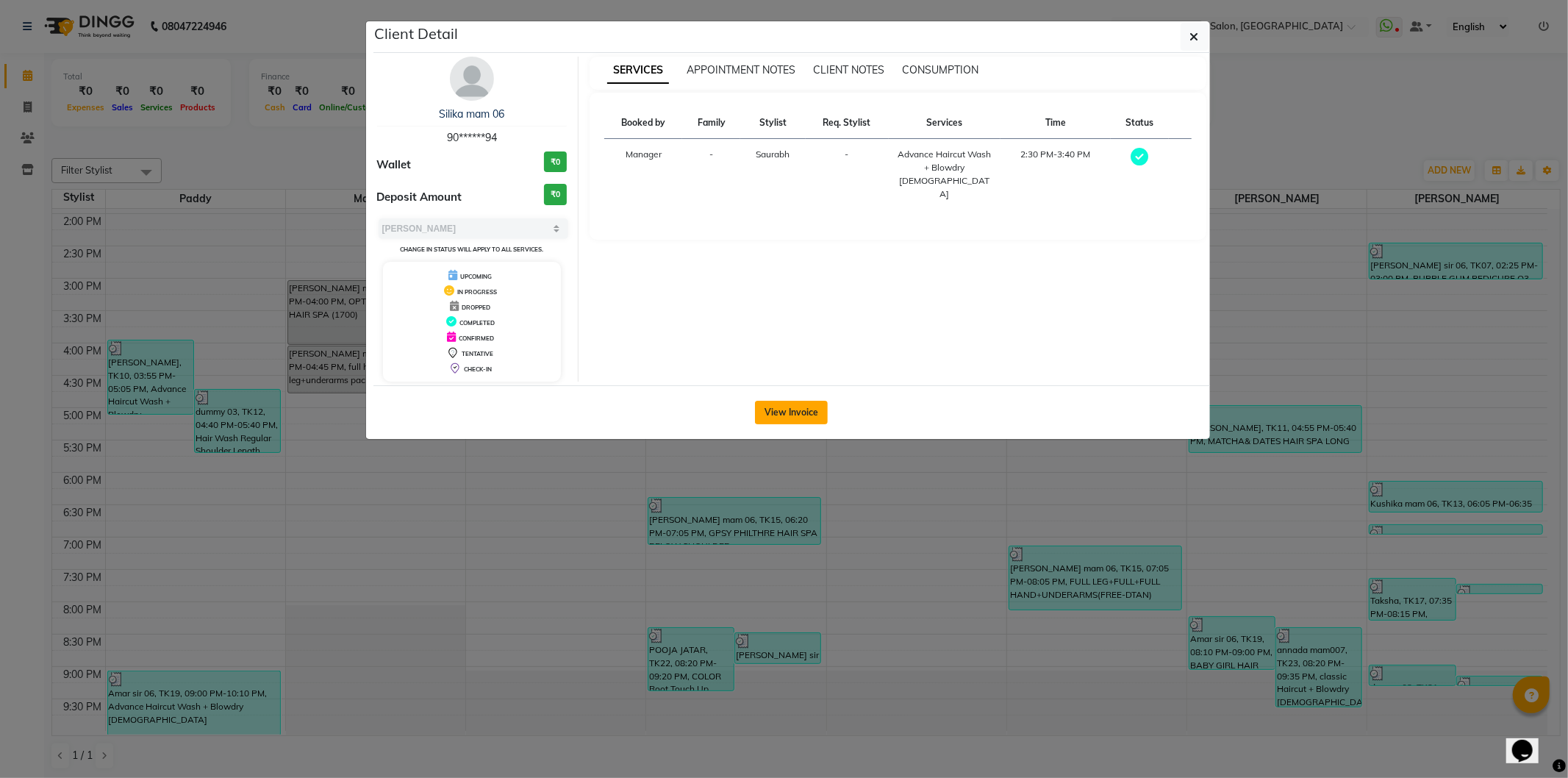
click at [786, 421] on button "View Invoice" at bounding box center [792, 413] width 72 height 24
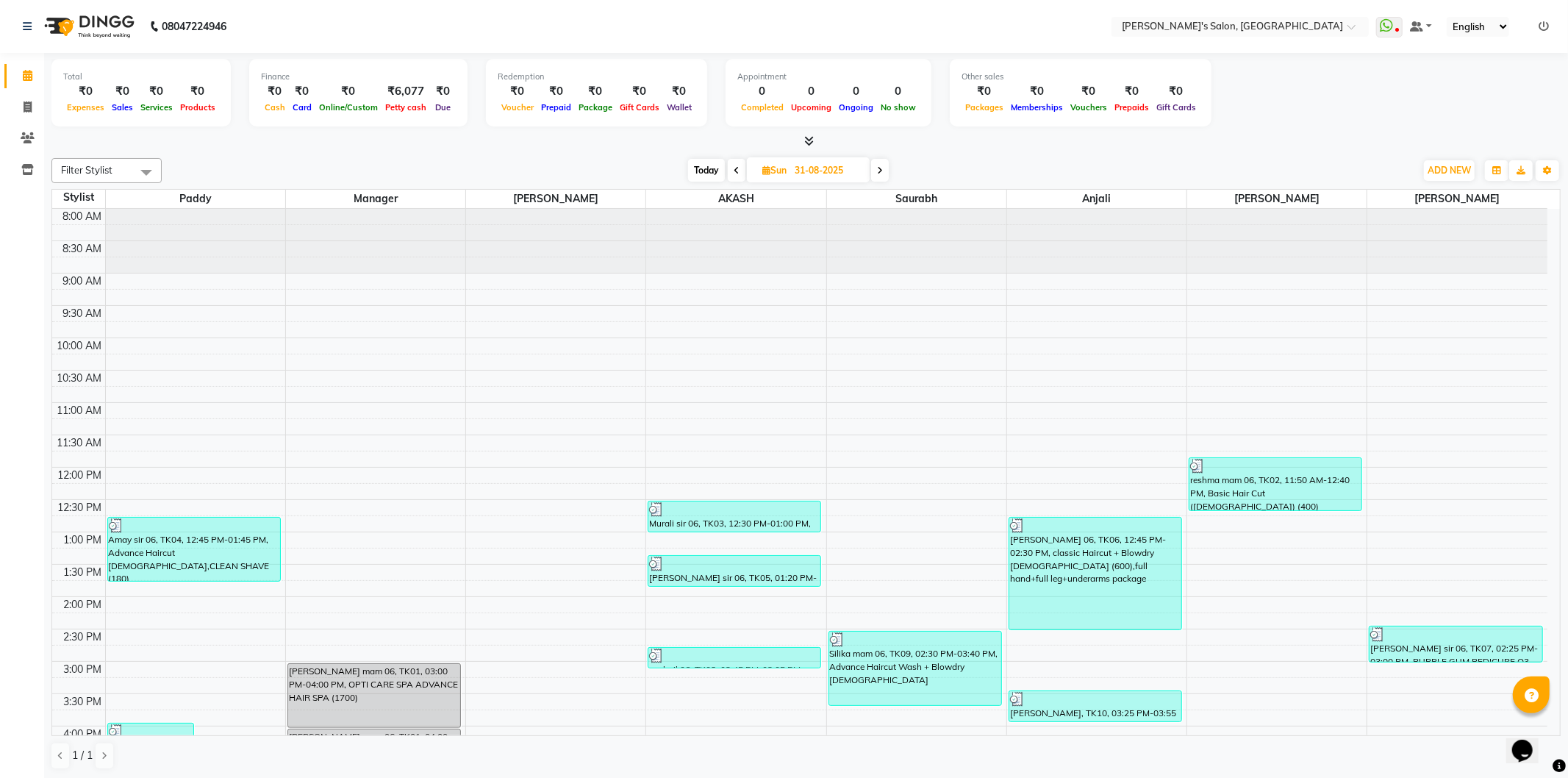
click at [883, 164] on span at bounding box center [880, 170] width 18 height 23
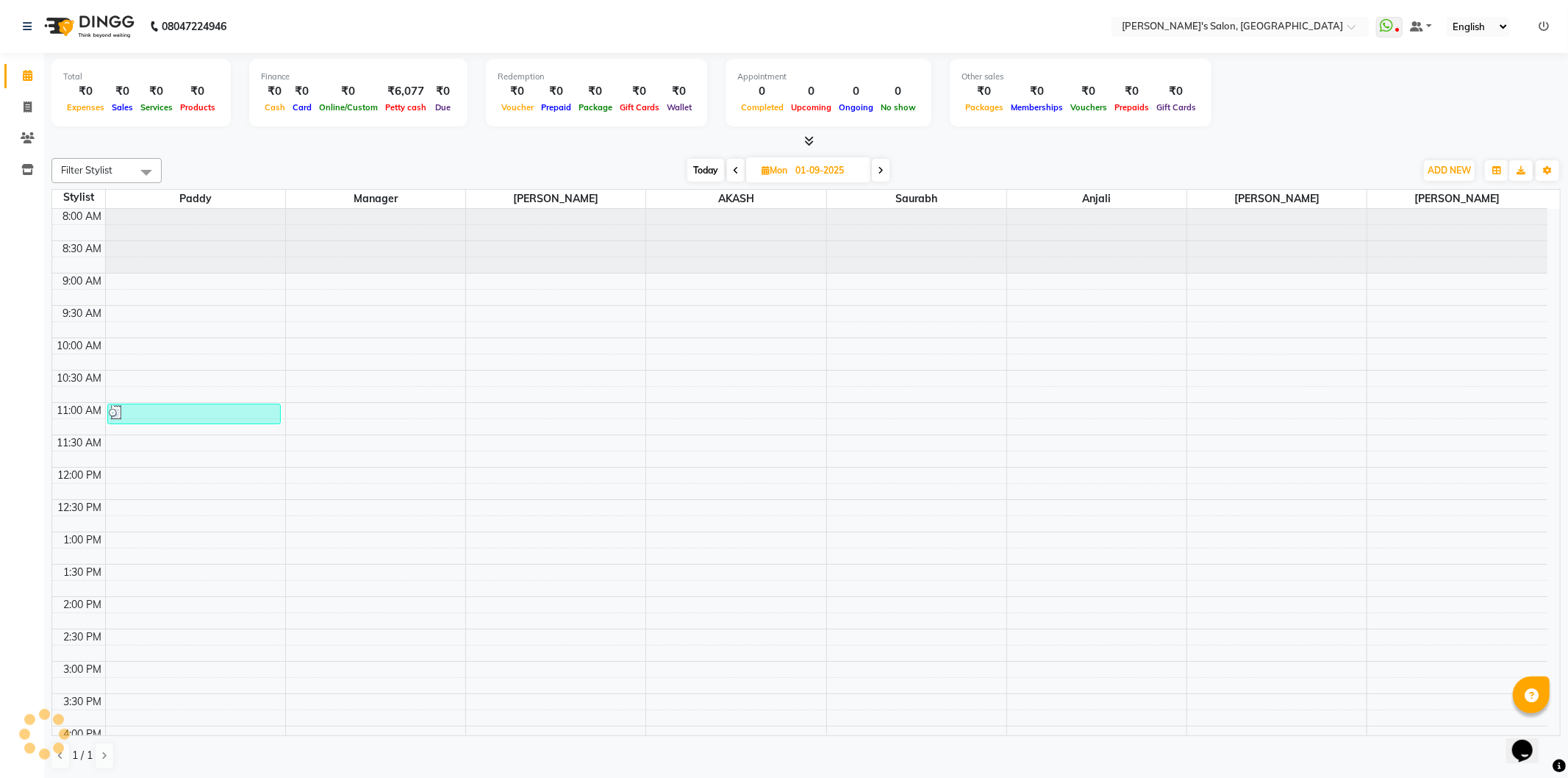
scroll to position [65, 0]
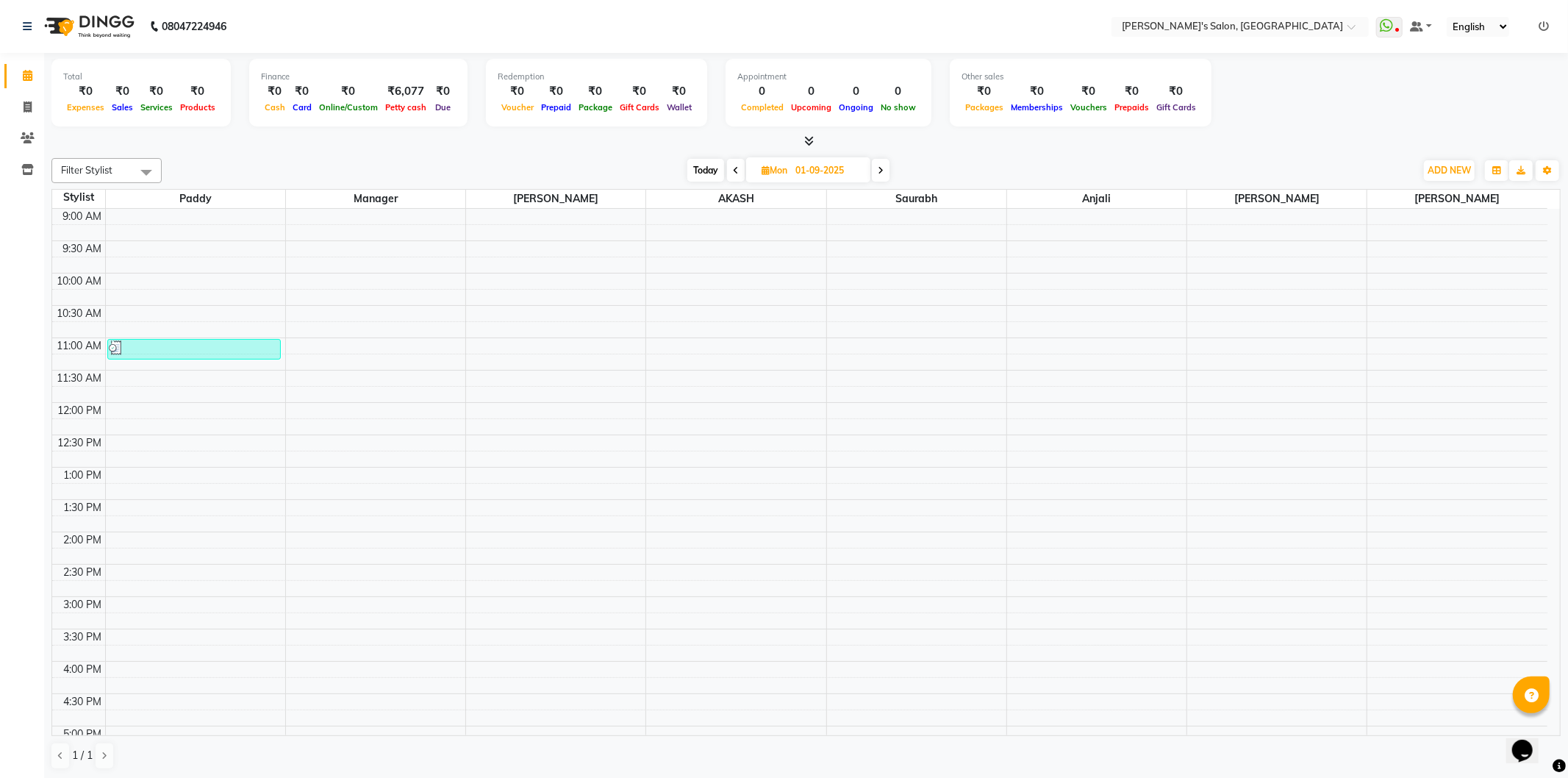
click at [883, 164] on span at bounding box center [881, 170] width 18 height 23
type input "02-09-2025"
